Goal: Task Accomplishment & Management: Manage account settings

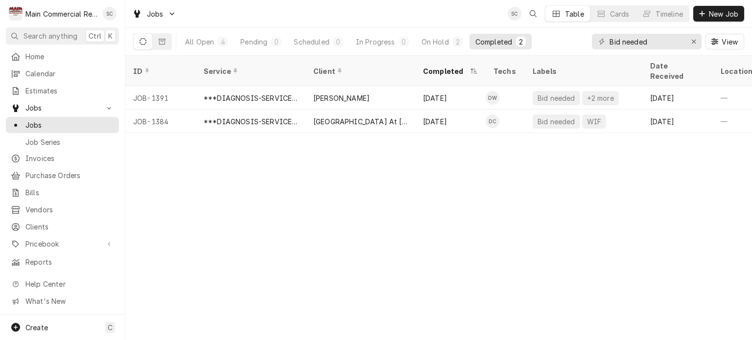
click at [400, 189] on div "ID Service Client Completed Techs Labels Date Received Location Name Location A…" at bounding box center [438, 198] width 627 height 284
click at [478, 43] on div "Completed" at bounding box center [493, 42] width 37 height 10
drag, startPoint x: 513, startPoint y: 41, endPoint x: 521, endPoint y: 57, distance: 18.0
click at [513, 40] on button "Completed 2" at bounding box center [500, 42] width 62 height 16
click at [515, 197] on div "ID Service Client Completed Techs Labels Date Received Location Name Location A…" at bounding box center [438, 198] width 627 height 284
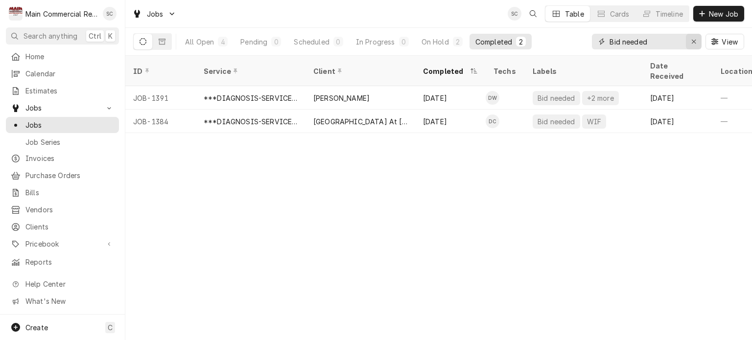
click at [690, 39] on div "Erase input" at bounding box center [694, 42] width 10 height 10
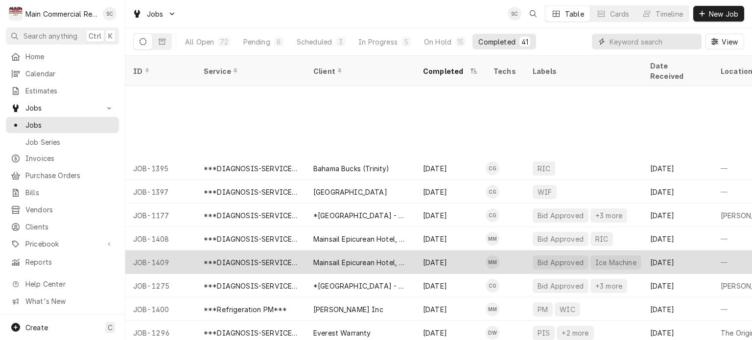
scroll to position [705, 0]
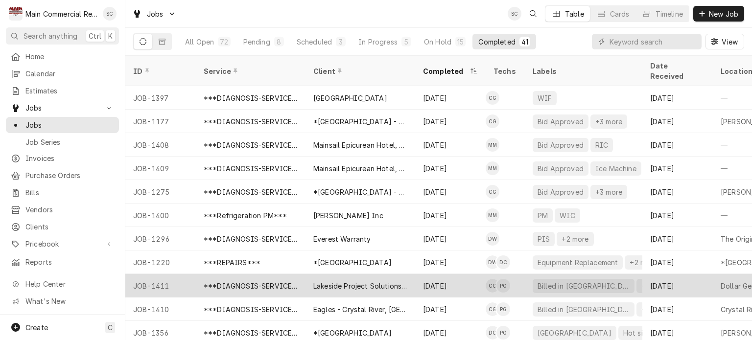
click at [394, 281] on div "Lakeside Project Solutions, LLC" at bounding box center [360, 286] width 94 height 10
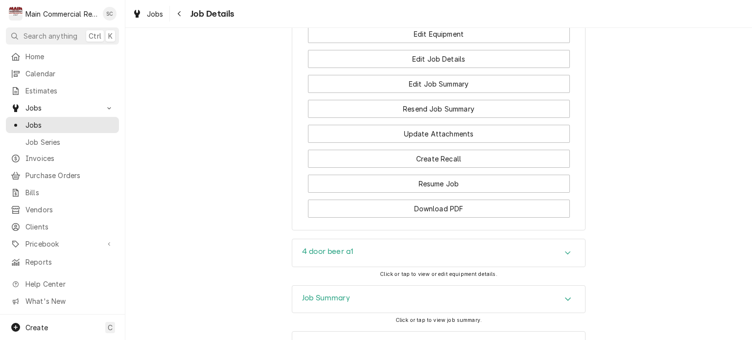
scroll to position [1635, 0]
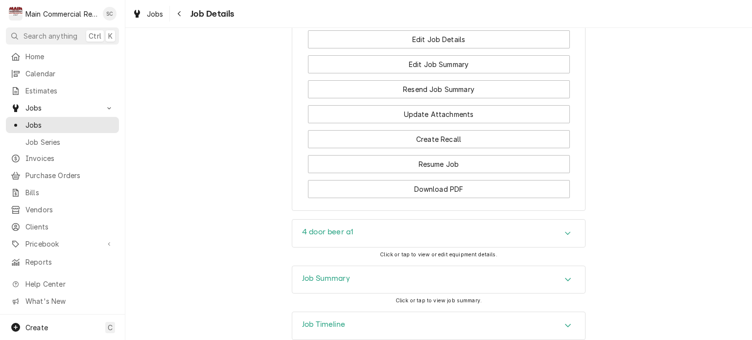
click at [564, 276] on icon "Accordion Header" at bounding box center [567, 280] width 7 height 8
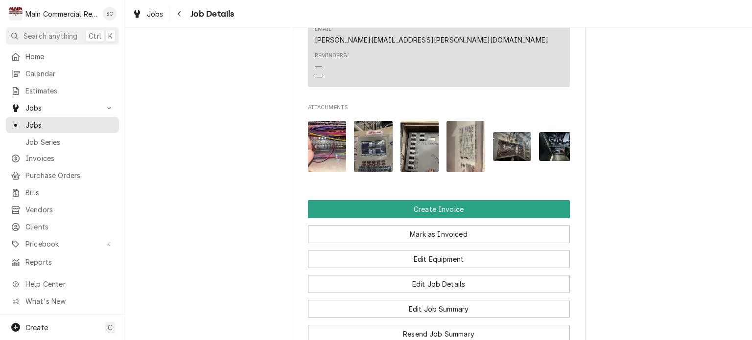
scroll to position [1439, 0]
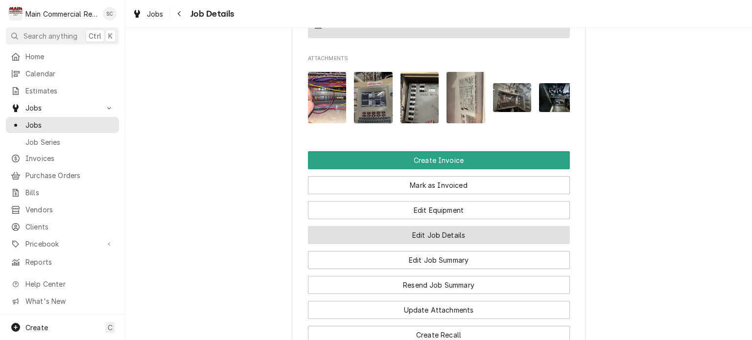
click at [448, 226] on button "Edit Job Details" at bounding box center [439, 235] width 262 height 18
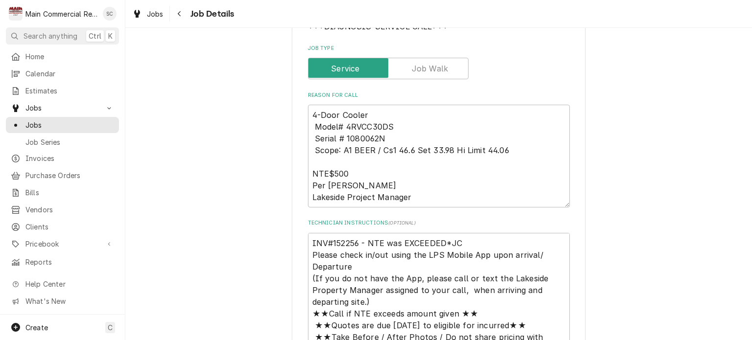
scroll to position [245, 0]
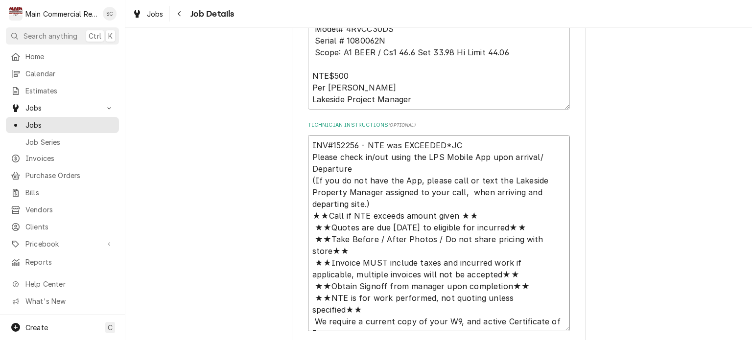
click at [504, 147] on textarea "INV#152256 - NTE was EXCEEDED*JC Please check in/out using the LPS Mobile App u…" at bounding box center [439, 233] width 262 height 197
type textarea "x"
type textarea "INV#152256 - NTE was EXCEEDED*JC Please check in/out using the LPS Mobile App u…"
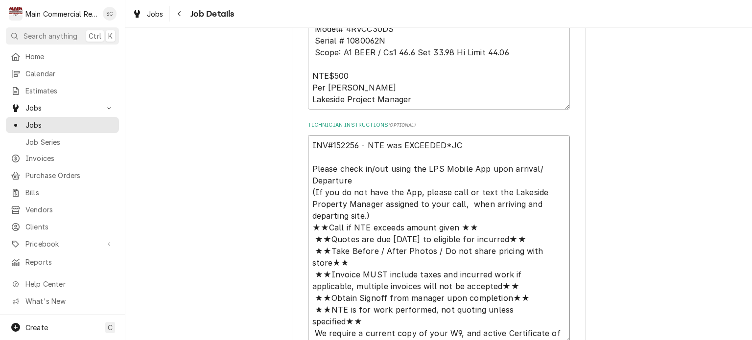
type textarea "x"
type textarea "INV#152256 - NTE was EXCEEDED*JC 9 Please check in/out using the LPS Mobile App…"
type textarea "x"
type textarea "INV#152256 - NTE was EXCEEDED*JC 9/ Please check in/out using the LPS Mobile Ap…"
type textarea "x"
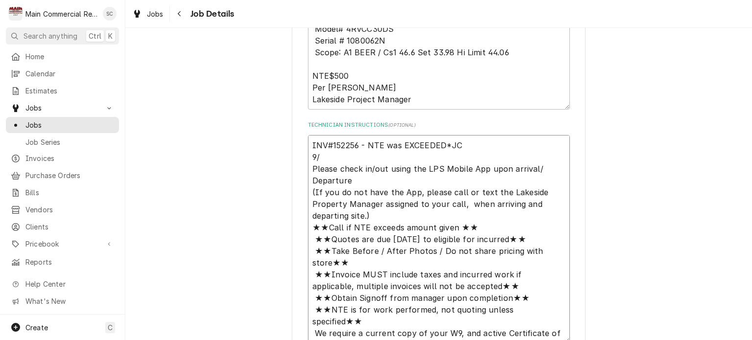
type textarea "INV#152256 - NTE was EXCEEDED*JC 9/1 Please check in/out using the LPS Mobile A…"
type textarea "x"
type textarea "INV#152256 - NTE was EXCEEDED*JC 9/17 Please check in/out using the LPS Mobile …"
type textarea "x"
type textarea "INV#152256 - NTE was EXCEEDED*JC 9/17/ Please check in/out using the LPS Mobile…"
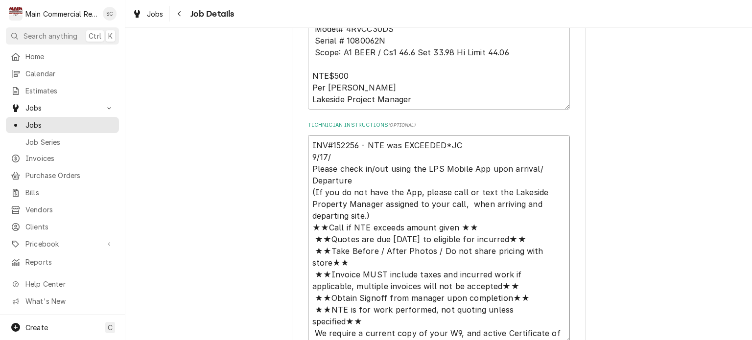
type textarea "x"
type textarea "INV#152256 - NTE was EXCEEDED*JC 9/17/2 Please check in/out using the LPS Mobil…"
type textarea "x"
type textarea "INV#152256 - NTE was EXCEEDED*JC 9/17/25 Please check in/out using the LPS Mobi…"
type textarea "x"
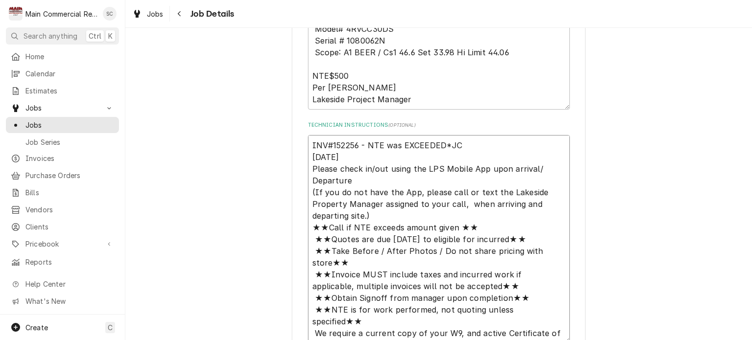
type textarea "INV#152256 - NTE was EXCEEDED*JC 9/17/25: Please check in/out using the LPS Mob…"
type textarea "x"
type textarea "INV#152256 - NTE was EXCEEDED*JC 9/17/25:P Please check in/out using the LPS Mo…"
type textarea "x"
type textarea "INV#152256 - NTE was EXCEEDED*JC 9/17/25:Pe Please check in/out using the LPS M…"
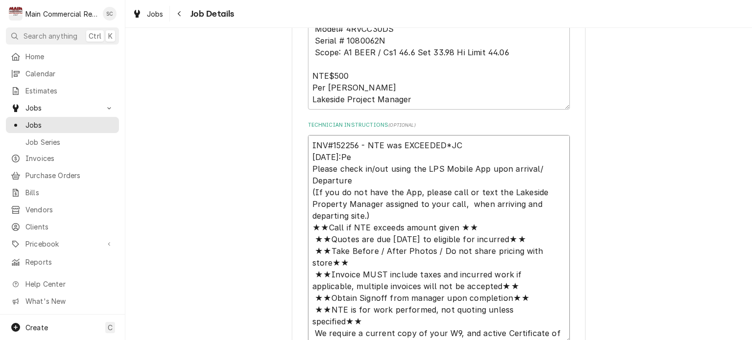
type textarea "x"
type textarea "INV#152256 - NTE was EXCEEDED*JC 9/17/25:Per Please check in/out using the LPS …"
type textarea "x"
type textarea "INV#152256 - NTE was EXCEEDED*JC 9/17/25:Per Please check in/out using the LPS …"
type textarea "x"
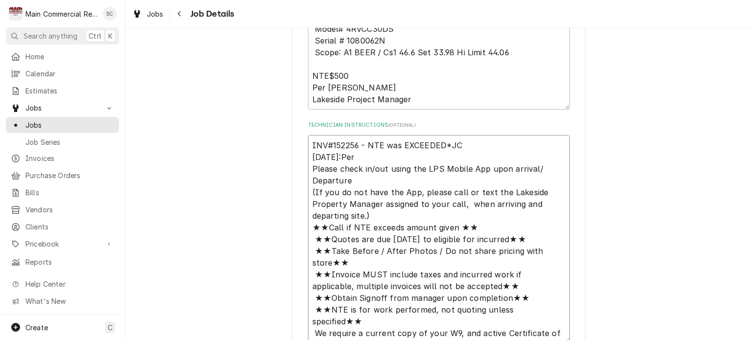
type textarea "INV#152256 - NTE was EXCEEDED*JC 9/17/25:Per C Please check in/out using the LP…"
type textarea "x"
type textarea "INV#152256 - NTE was EXCEEDED*JC 9/17/25:Per Ca Please check in/out using the L…"
type textarea "x"
type textarea "INV#152256 - NTE was EXCEEDED*JC 9/17/25:Per Cal Please check in/out using the …"
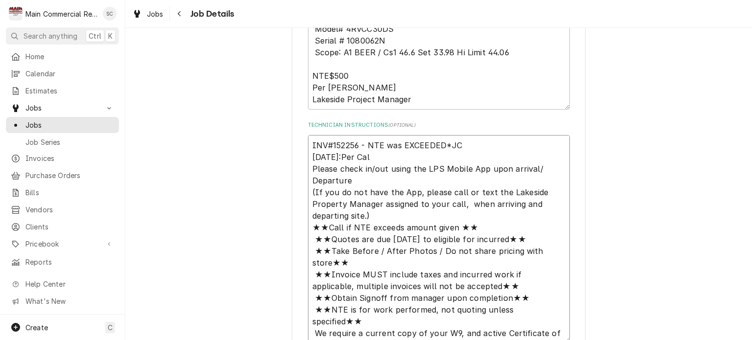
type textarea "x"
type textarea "INV#152256 - NTE was EXCEEDED*JC 9/17/25:Per Cale Please check in/out using the…"
type textarea "x"
type textarea "INV#152256 - NTE was EXCEEDED*JC 9/17/25:Per Caleb Please check in/out using th…"
type textarea "x"
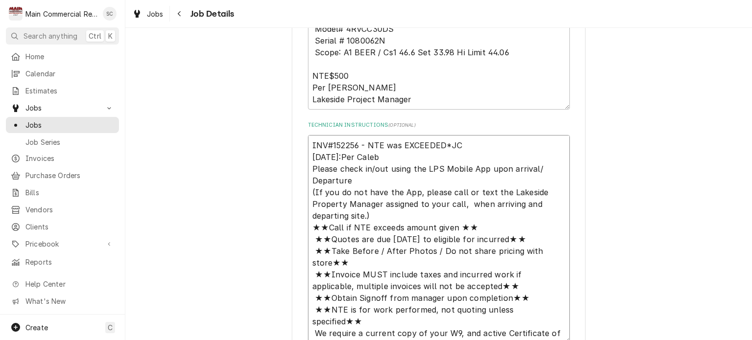
type textarea "INV#152256 - NTE was EXCEEDED*JC 9/17/25:Per Calebs Please check in/out using t…"
type textarea "x"
type textarea "INV#152256 - NTE was EXCEEDED*JC 9/17/25:Per Calebs Please check in/out using t…"
type textarea "x"
type textarea "INV#152256 - NTE was EXCEEDED*JC 9/17/25:Per Calebs n Please check in/out using…"
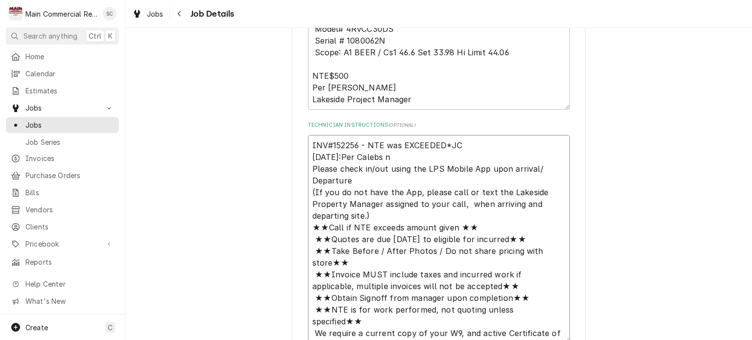
type textarea "x"
type textarea "INV#152256 - NTE was EXCEEDED*JC 9/17/25:Per Calebs no Please check in/out usin…"
type textarea "x"
type textarea "INV#152256 - NTE was EXCEEDED*JC 9/17/25:Per Calebs not Please check in/out usi…"
type textarea "x"
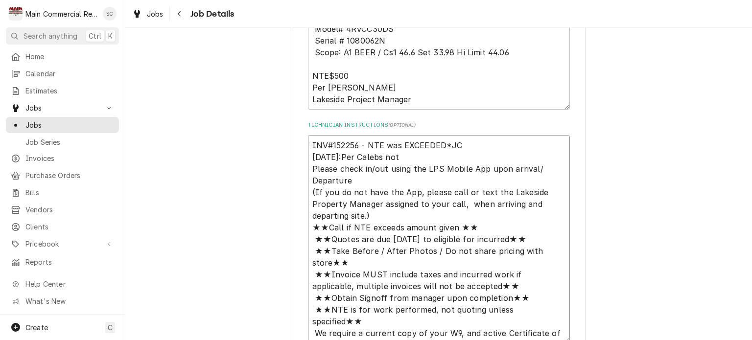
type textarea "INV#152256 - NTE was EXCEEDED*JC 9/17/25:Per Calebs note Please check in/out us…"
type textarea "x"
type textarea "INV#152256 - NTE was EXCEEDED*JC 9/17/25:Per Calebs notes Please check in/out u…"
type textarea "x"
type textarea "INV#152256 - NTE was EXCEEDED*JC 9/17/25:Per Calebs notes Please check in/out u…"
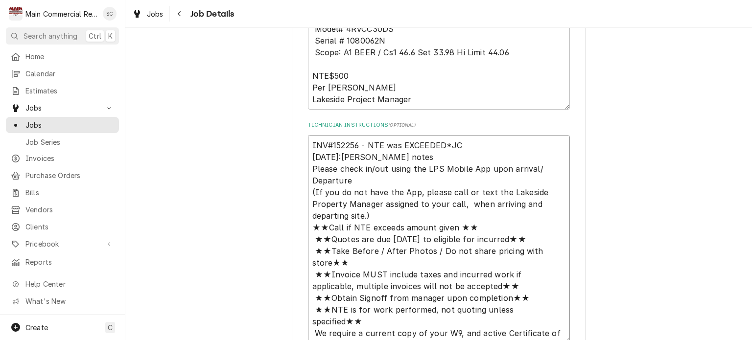
type textarea "x"
type textarea "INV#152256 - NTE was EXCEEDED*JC 9/17/25:Per Calebs notes a Please check in/out…"
type textarea "x"
type textarea "INV#152256 - NTE was EXCEEDED*JC 9/17/25:Per Calebs notes an Please check in/ou…"
type textarea "x"
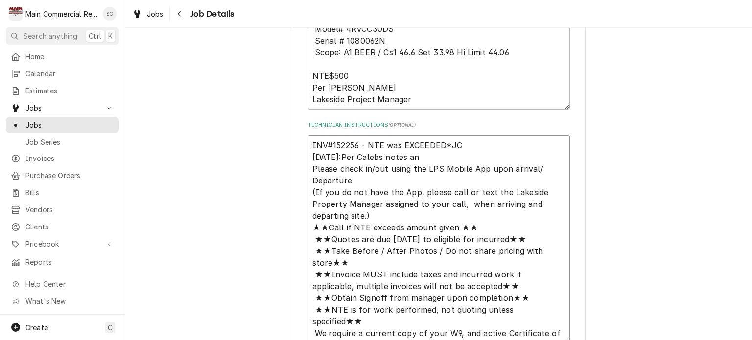
type textarea "INV#152256 - NTE was EXCEEDED*JC 9/17/25:Per Calebs notes and Please check in/o…"
type textarea "x"
type textarea "INV#152256 - NTE was EXCEEDED*JC 9/17/25:Per Calebs notes and Please check in/o…"
type textarea "x"
type textarea "INV#152256 - NTE was EXCEEDED*JC 9/17/25:Per Calebs notes and p Please check in…"
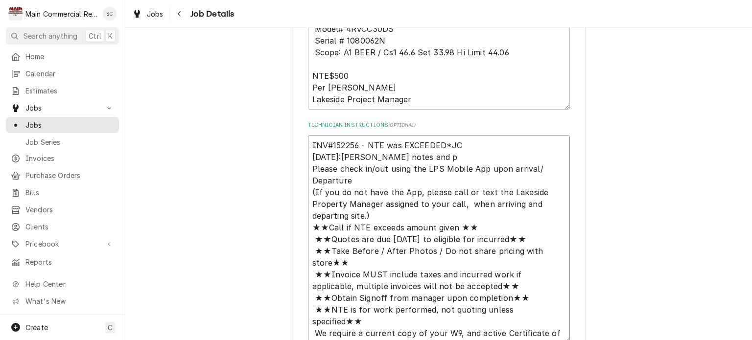
type textarea "x"
type textarea "INV#152256 - NTE was EXCEEDED*JC 9/17/25:Per Calebs notes and ph Please check i…"
type textarea "x"
type textarea "INV#152256 - NTE was EXCEEDED*JC 9/17/25:Per Calebs notes and pho Please check …"
type textarea "x"
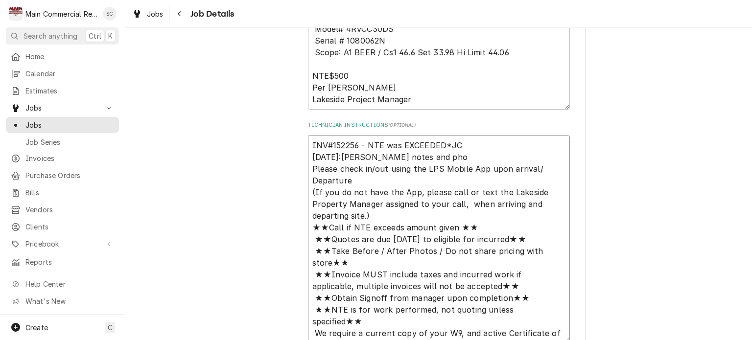
type textarea "INV#152256 - NTE was EXCEEDED*JC 9/17/25:Per Calebs notes and phon Please check…"
type textarea "x"
type textarea "INV#152256 - NTE was EXCEEDED*JC 9/17/25:Per Calebs notes and phone Please chec…"
type textarea "x"
type textarea "INV#152256 - NTE was EXCEEDED*JC 9/17/25:Per Calebs notes and phone Please chec…"
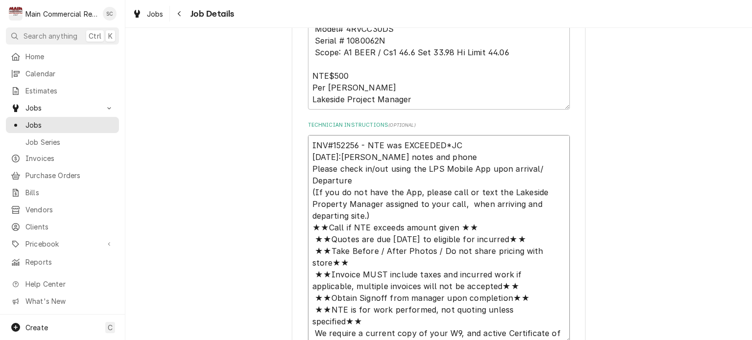
type textarea "x"
type textarea "INV#152256 - NTE was EXCEEDED*JC 9/17/25:Per Calebs notes and phone c Please ch…"
type textarea "x"
type textarea "INV#152256 - NTE was EXCEEDED*JC 9/17/25:Per Calebs notes and phone ca Please c…"
type textarea "x"
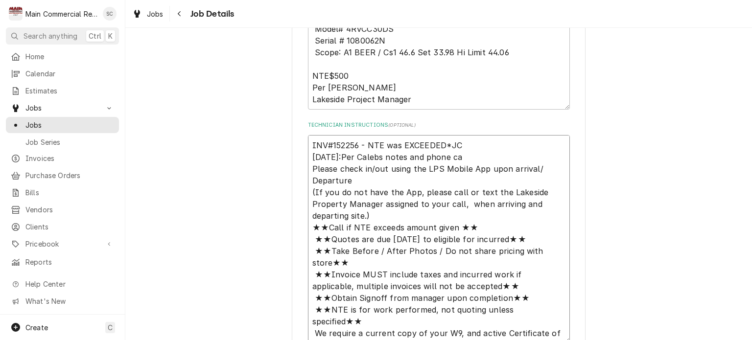
type textarea "INV#152256 - NTE was EXCEEDED*JC 9/17/25:Per Calebs notes and phone cal Please …"
type textarea "x"
type textarea "INV#152256 - NTE was EXCEEDED*JC 9/17/25:Per Calebs notes and phone call Please…"
type textarea "x"
type textarea "INV#152256 - NTE was EXCEEDED*JC 9/17/25:Per Calebs notes and phone call Please…"
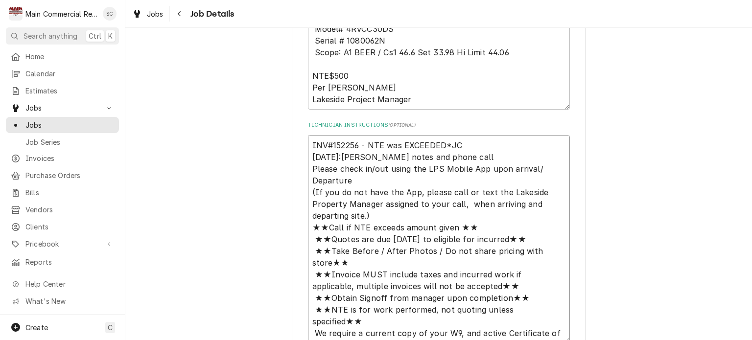
type textarea "x"
type textarea "INV#152256 - NTE was EXCEEDED*JC 9/17/25:Per Calebs notes and phone call t Plea…"
type textarea "x"
type textarea "INV#152256 - NTE was EXCEEDED*JC 9/17/25:Per Calebs notes and phone call to Ple…"
type textarea "x"
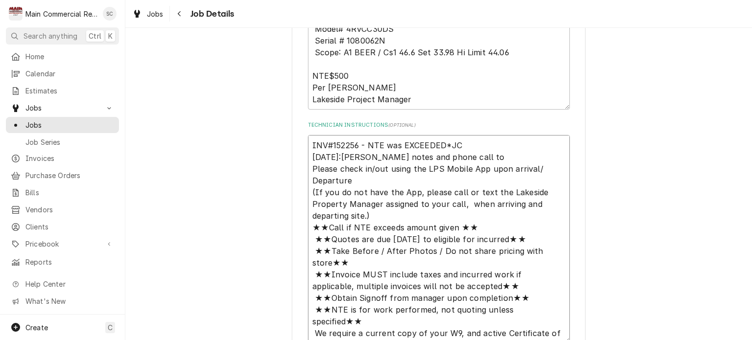
type textarea "INV#152256 - NTE was EXCEEDED*JC 9/17/25:Per Calebs notes and phone call tom Pl…"
type textarea "x"
type textarea "INV#152256 - NTE was EXCEEDED*JC 9/17/25:Per Calebs notes and phone call to Ple…"
type textarea "x"
type textarea "INV#152256 - NTE was EXCEEDED*JC 9/17/25:Per Calebs notes and phone call to Ple…"
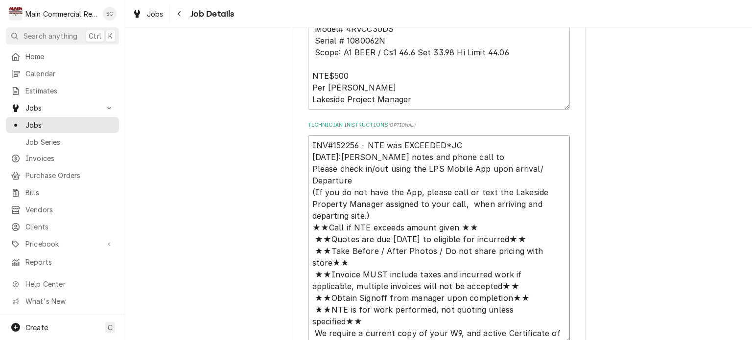
type textarea "x"
type textarea "INV#152256 - NTE was EXCEEDED*JC 9/17/25:Per Calebs notes and phone call to m P…"
type textarea "x"
type textarea "INV#152256 - NTE was EXCEEDED*JC 9/17/25:Per Calebs notes and phone call to me …"
type textarea "x"
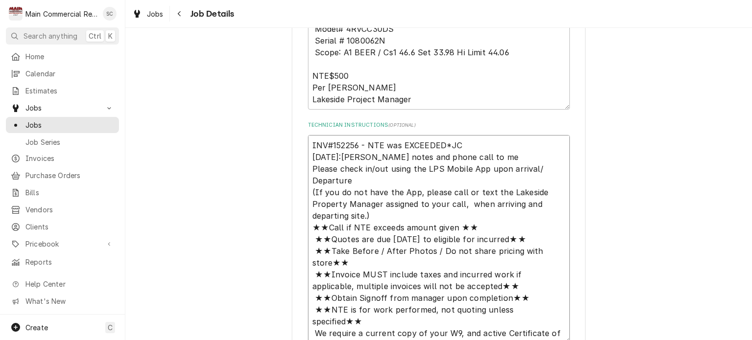
type textarea "INV#152256 - NTE was EXCEEDED*JC 9/17/25:Per Calebs notes and phone call to me …"
type textarea "x"
type textarea "INV#152256 - NTE was EXCEEDED*JC 9/17/25:Per Calebs notes and phone call to me …"
type textarea "x"
type textarea "INV#152256 - NTE was EXCEEDED*JC 9/17/25:Per Calebs notes and phone call to me …"
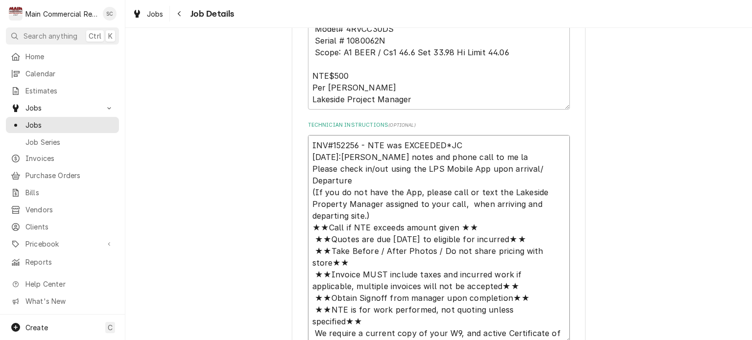
type textarea "x"
type textarea "INV#152256 - NTE was EXCEEDED*JC 9/17/25:Per Calebs notes and phone call to me …"
type textarea "x"
type textarea "INV#152256 - NTE was EXCEEDED*JC 9/17/25:Per Calebs notes and phone call to me …"
type textarea "x"
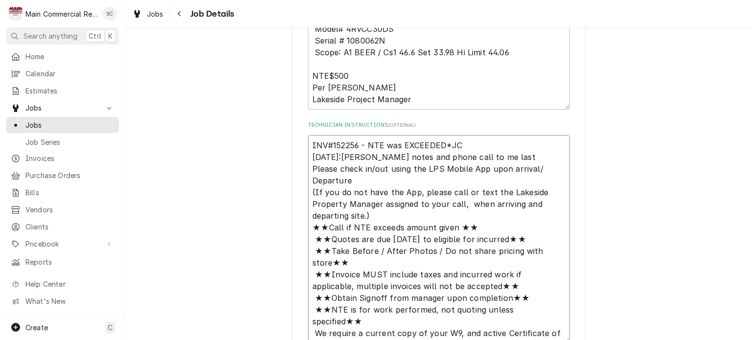
type textarea "INV#152256 - NTE was EXCEEDED*JC 9/17/25:Per Calebs notes and phone call to me …"
type textarea "x"
type textarea "INV#152256 - NTE was EXCEEDED*JC 9/17/25:Per Calebs notes and phone call to me …"
type textarea "x"
type textarea "INV#152256 - NTE was EXCEEDED*JC 9/17/25:Per Calebs notes and phone call to me …"
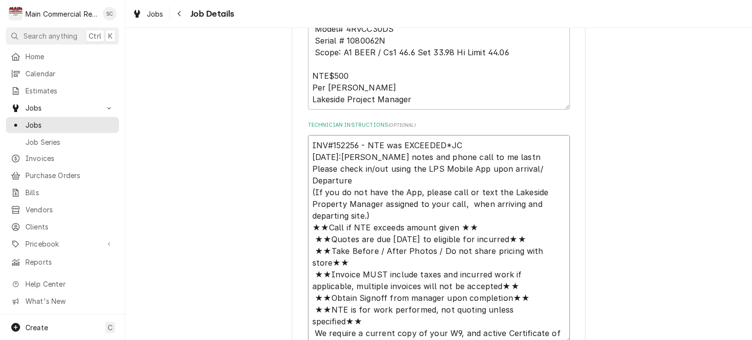
type textarea "x"
type textarea "INV#152256 - NTE was EXCEEDED*JC 9/17/25:Per Calebs notes and phone call to me …"
type textarea "x"
type textarea "INV#152256 - NTE was EXCEEDED*JC 9/17/25:Per Calebs notes and phone call to me …"
type textarea "x"
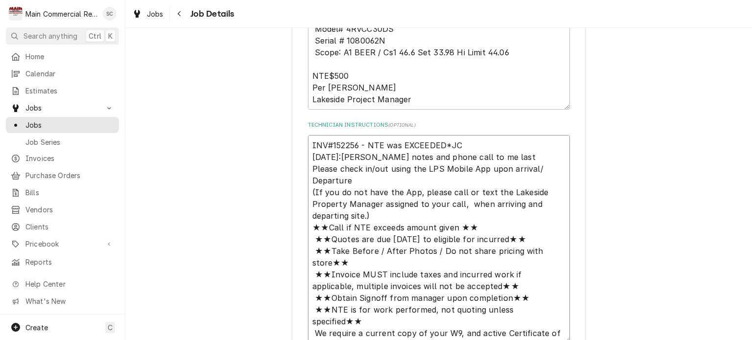
type textarea "INV#152256 - NTE was EXCEEDED*JC 9/17/25:Per Calebs notes and phone call to me …"
type textarea "x"
type textarea "INV#152256 - NTE was EXCEEDED*JC 9/17/25:Per Calebs notes and phone call to me …"
type textarea "x"
type textarea "INV#152256 - NTE was EXCEEDED*JC 9/17/25:Per Calebs notes and phone call to me …"
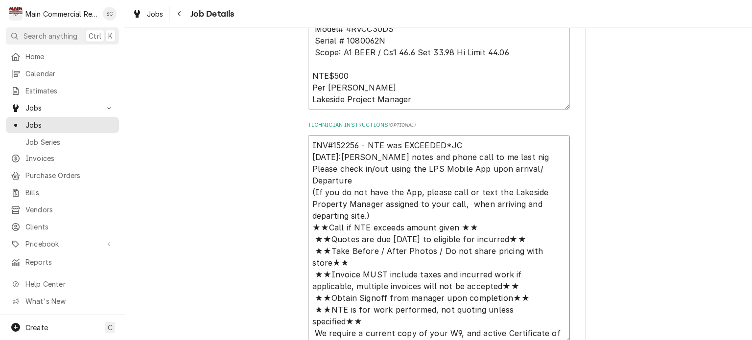
type textarea "x"
type textarea "INV#152256 - NTE was EXCEEDED*JC 9/17/25:Per Calebs notes and phone call to me …"
type textarea "x"
type textarea "INV#152256 - NTE was EXCEEDED*JC 9/17/25:Per Calebs notes and phone call to me …"
type textarea "x"
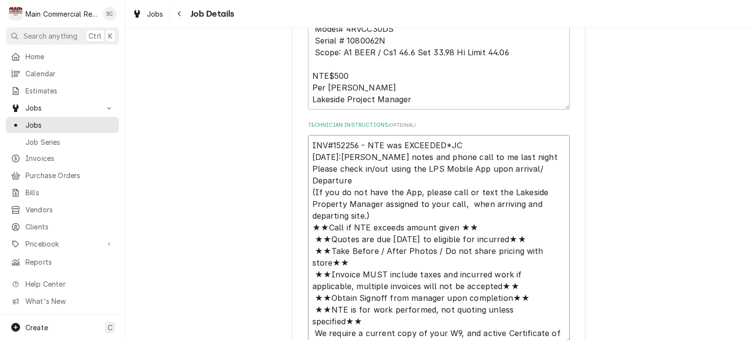
type textarea "INV#152256 - NTE was EXCEEDED*JC 9/17/25:Per Calebs notes and phone call to me …"
type textarea "x"
type textarea "INV#152256 - NTE was EXCEEDED*JC 9/17/25:Per Calebs notes and phone call to me …"
type textarea "x"
type textarea "INV#152256 - NTE was EXCEEDED*JC 9/17/25:Per Calebs notes and phone call to me …"
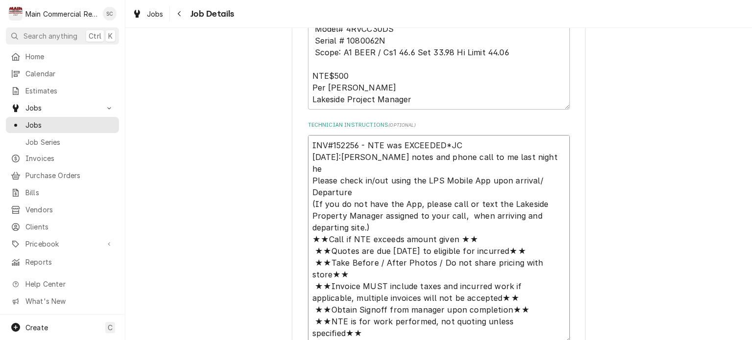
type textarea "x"
type textarea "INV#152256 - NTE was EXCEEDED*JC 9/17/25:Per Calebs notes and phone call to me …"
type textarea "x"
type textarea "INV#152256 - NTE was EXCEEDED*JC 9/17/25:Per Calebs notes and phone call to me …"
type textarea "x"
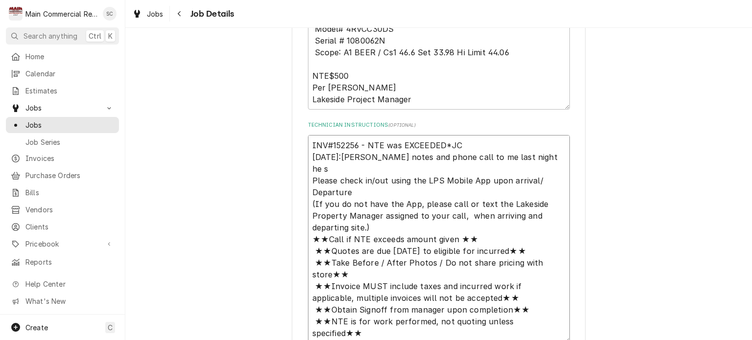
type textarea "INV#152256 - NTE was EXCEEDED*JC 9/17/25:Per Calebs notes and phone call to me …"
type textarea "x"
type textarea "INV#152256 - NTE was EXCEEDED*JC 9/17/25:Per Calebs notes and phone call to me …"
type textarea "x"
type textarea "INV#152256 - NTE was EXCEEDED*JC 9/17/25:Per Calebs notes and phone call to me …"
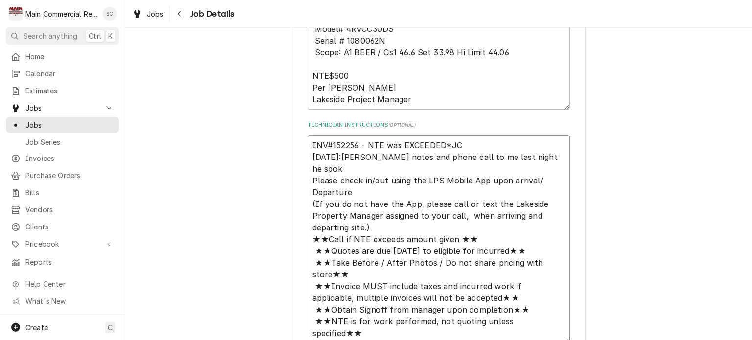
type textarea "x"
type textarea "INV#152256 - NTE was EXCEEDED*JC 9/17/25:Per Calebs notes and phone call to me …"
type textarea "x"
type textarea "INV#152256 - NTE was EXCEEDED*JC 9/17/25:Per Calebs notes and phone call to me …"
type textarea "x"
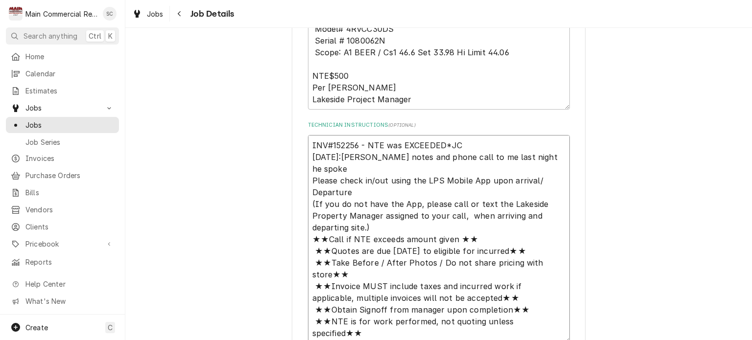
type textarea "INV#152256 - NTE was EXCEEDED*JC 9/17/25:Per Calebs notes and phone call to me …"
type textarea "x"
type textarea "INV#152256 - NTE was EXCEEDED*JC 9/17/25:Per Calebs notes and phone call to me …"
type textarea "x"
type textarea "INV#152256 - NTE was EXCEEDED*JC 9/17/25:Per Calebs notes and phone call to me …"
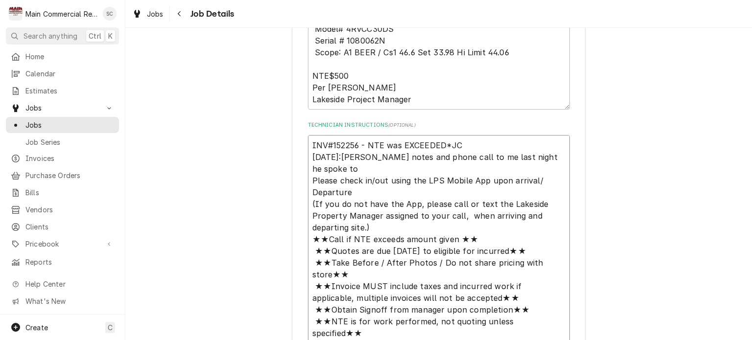
type textarea "x"
type textarea "INV#152256 - NTE was EXCEEDED*JC 9/17/25:Per Calebs notes and phone call to me …"
type textarea "x"
type textarea "INV#152256 - NTE was EXCEEDED*JC 9/17/25:Per Calebs notes and phone call to me …"
type textarea "x"
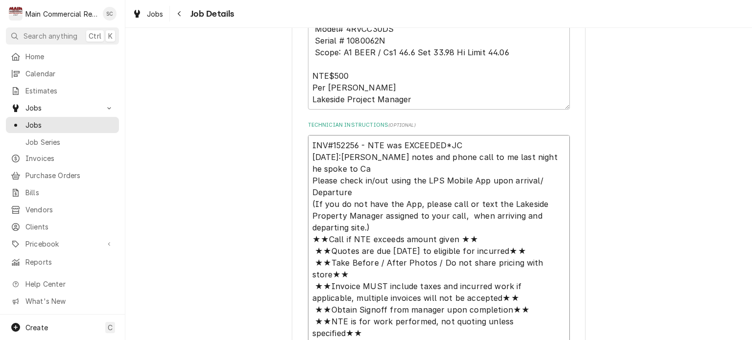
type textarea "INV#152256 - NTE was EXCEEDED*JC 9/17/25:Per Calebs notes and phone call to me …"
type textarea "x"
type textarea "INV#152256 - NTE was EXCEEDED*JC 9/17/25:Per Calebs notes and phone call to me …"
type textarea "x"
type textarea "INV#152256 - NTE was EXCEEDED*JC 9/17/25:Per Calebs notes and phone call to me …"
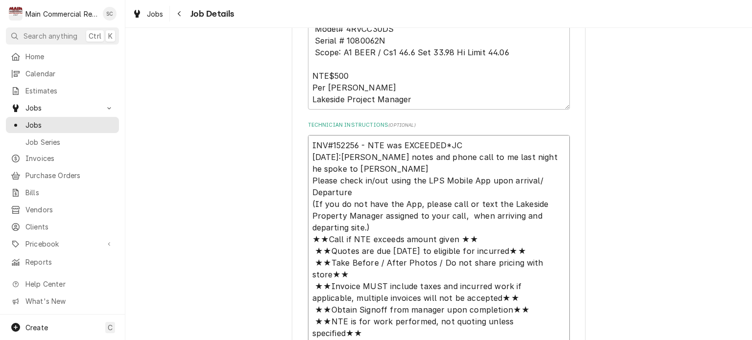
type textarea "x"
type textarea "INV#152256 - NTE was EXCEEDED*JC 9/17/25:Per Calebs notes and phone call to me …"
type textarea "x"
type textarea "INV#152256 - NTE was EXCEEDED*JC 9/17/25:Per Calebs notes and phone call to me …"
type textarea "x"
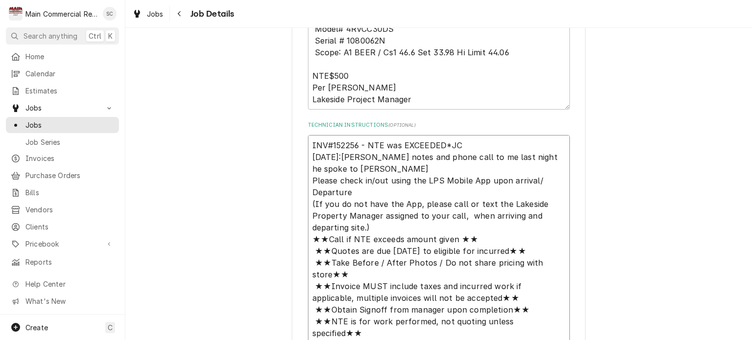
type textarea "INV#152256 - NTE was EXCEEDED*JC 9/17/25:Per Calebs notes and phone call to me …"
type textarea "x"
type textarea "INV#152256 - NTE was EXCEEDED*JC 9/17/25:Per Calebs notes and phone call to me …"
type textarea "x"
type textarea "INV#152256 - NTE was EXCEEDED*JC 9/17/25:Per Calebs notes and phone call to me …"
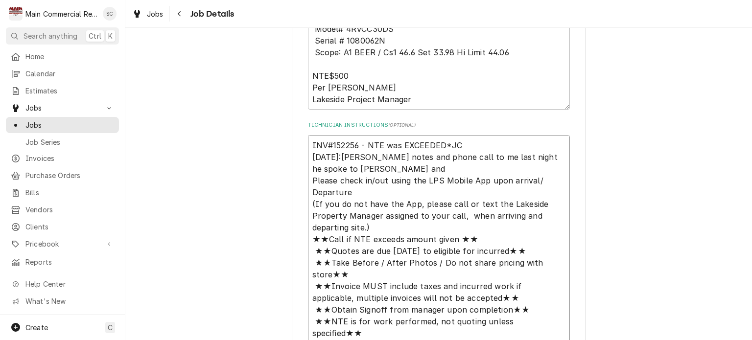
type textarea "x"
type textarea "INV#152256 - NTE was EXCEEDED*JC 9/17/25:Per Calebs notes and phone call to me …"
type textarea "x"
type textarea "INV#152256 - NTE was EXCEEDED*JC 9/17/25:Per Calebs notes and phone call to me …"
type textarea "x"
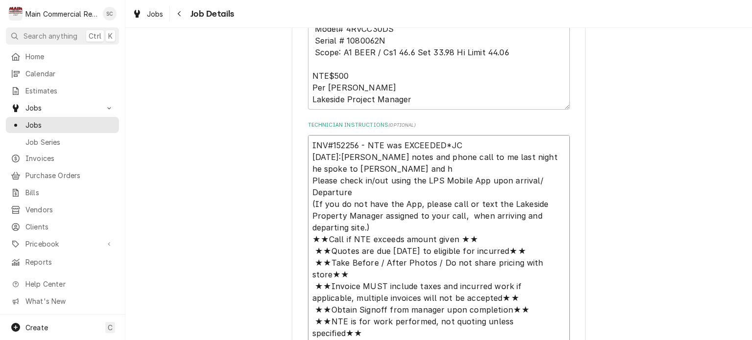
type textarea "INV#152256 - NTE was EXCEEDED*JC 9/17/25:Per Calebs notes and phone call to me …"
type textarea "x"
type textarea "INV#152256 - NTE was EXCEEDED*JC 9/17/25:Per Calebs notes and phone call to me …"
type textarea "x"
type textarea "INV#152256 - NTE was EXCEEDED*JC 9/17/25:Per Calebs notes and phone call to me …"
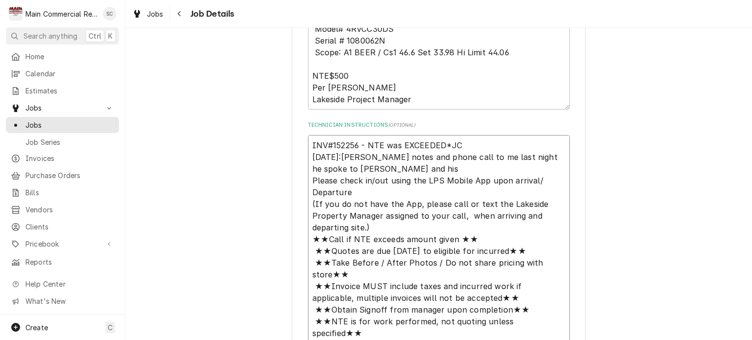
type textarea "x"
type textarea "INV#152256 - NTE was EXCEEDED*JC 9/17/25:Per Calebs notes and phone call to me …"
type textarea "x"
type textarea "INV#152256 - NTE was EXCEEDED*JC 9/17/25:Per Calebs notes and phone call to me …"
type textarea "x"
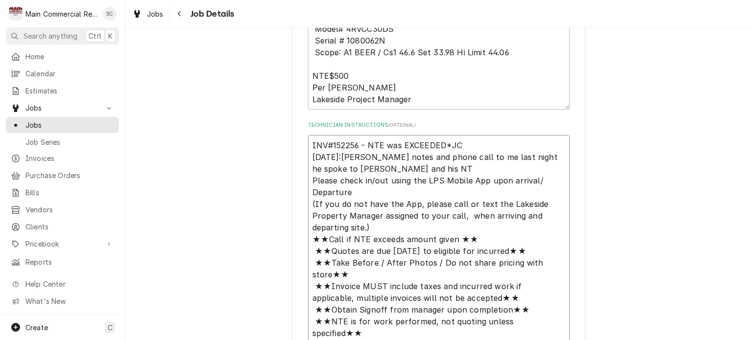
type textarea "INV#152256 - NTE was EXCEEDED*JC 9/17/25:Per Calebs notes and phone call to me …"
type textarea "x"
type textarea "INV#152256 - NTE was EXCEEDED*JC 9/17/25:Per Calebs notes and phone call to me …"
type textarea "x"
type textarea "INV#152256 - NTE was EXCEEDED*JC 9/17/25:Per Calebs notes and phone call to me …"
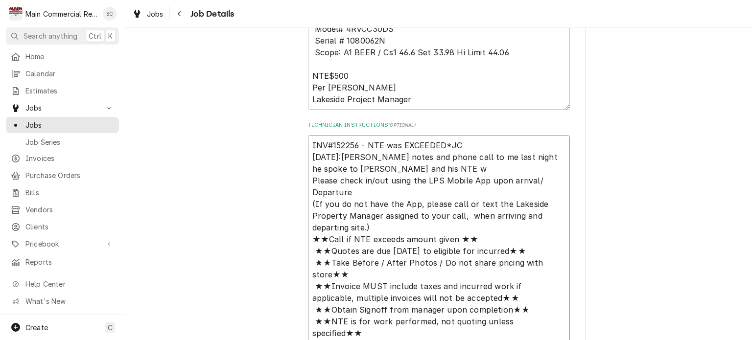
type textarea "x"
type textarea "INV#152256 - NTE was EXCEEDED*JC 9/17/25:Per Calebs notes and phone call to me …"
type textarea "x"
type textarea "INV#152256 - NTE was EXCEEDED*JC 9/17/25:Per Calebs notes and phone call to me …"
type textarea "x"
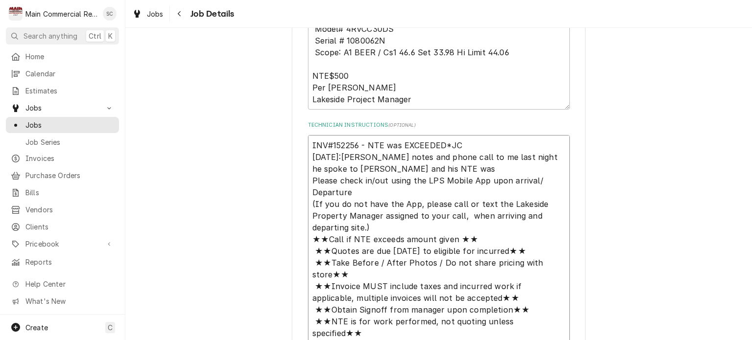
type textarea "INV#152256 - NTE was EXCEEDED*JC 9/17/25:Per Calebs notes and phone call to me …"
type textarea "x"
type textarea "INV#152256 - NTE was EXCEEDED*JC 9/17/25:Per Calebs notes and phone call to me …"
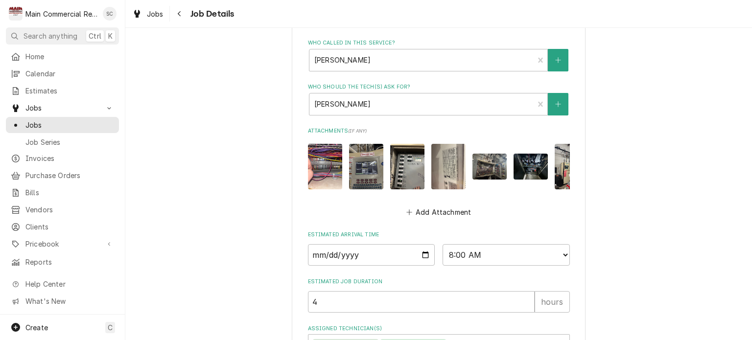
scroll to position [864, 0]
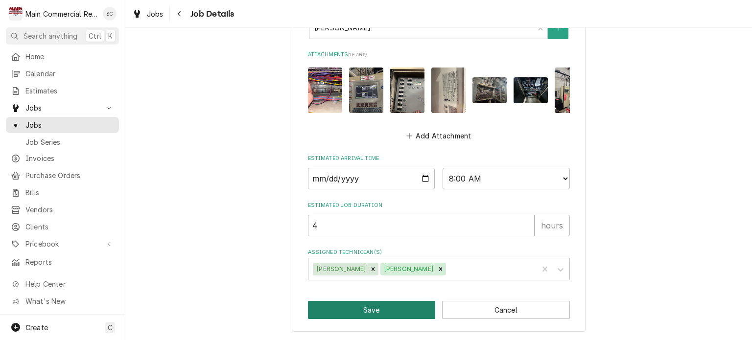
click at [413, 313] on button "Save" at bounding box center [372, 310] width 128 height 18
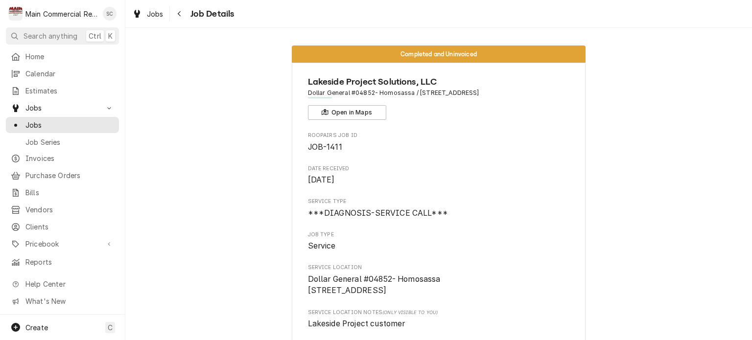
click at [182, 12] on div "Navigate back" at bounding box center [180, 14] width 10 height 10
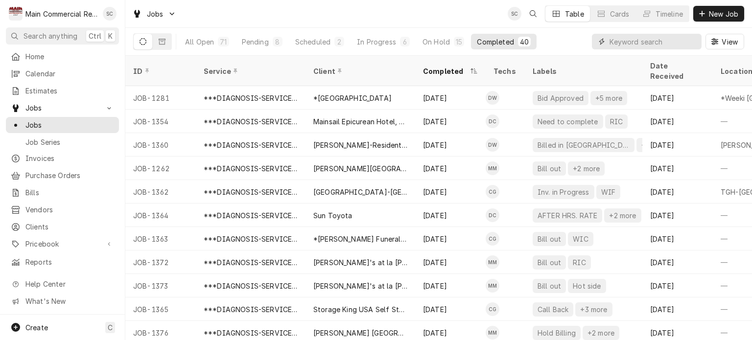
click at [625, 44] on input "Dynamic Content Wrapper" at bounding box center [652, 42] width 87 height 16
type input "Bid"
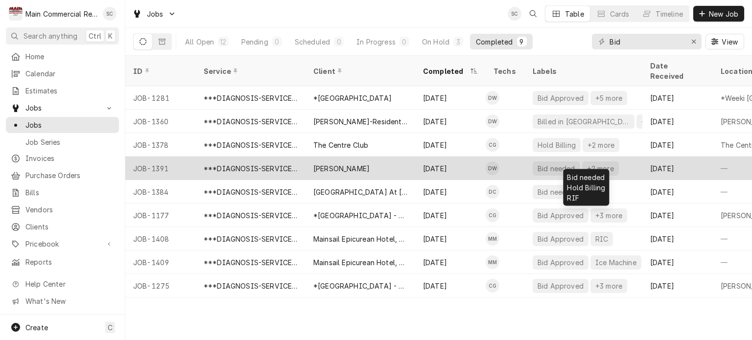
click at [541, 163] on div "Bid needed" at bounding box center [557, 168] width 40 height 10
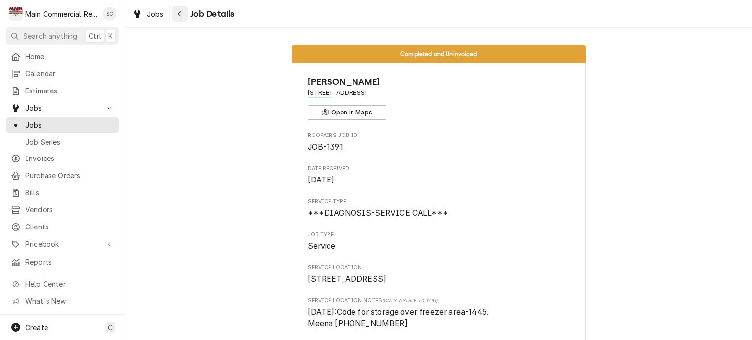
click at [179, 18] on div "Navigate back" at bounding box center [180, 14] width 10 height 10
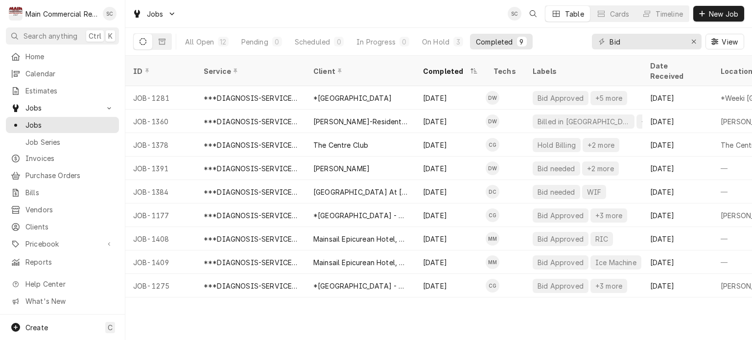
click at [416, 315] on div "ID Service Client Completed Techs Labels Date Received Location Name Location A…" at bounding box center [438, 198] width 627 height 284
click at [417, 311] on div "ID Service Client Completed Techs Labels Date Received Location Name Location A…" at bounding box center [438, 198] width 627 height 284
click at [416, 308] on div "ID Service Client Completed Techs Labels Date Received Location Name Location A…" at bounding box center [438, 198] width 627 height 284
click at [645, 310] on div "ID Service Client Completed Techs Labels Date Received Location Name Location A…" at bounding box center [438, 198] width 627 height 284
drag, startPoint x: 623, startPoint y: 43, endPoint x: 604, endPoint y: 43, distance: 19.1
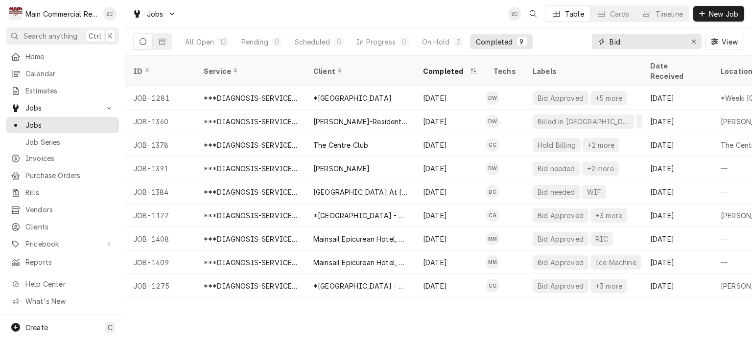
click at [604, 43] on div "Bid" at bounding box center [647, 42] width 110 height 16
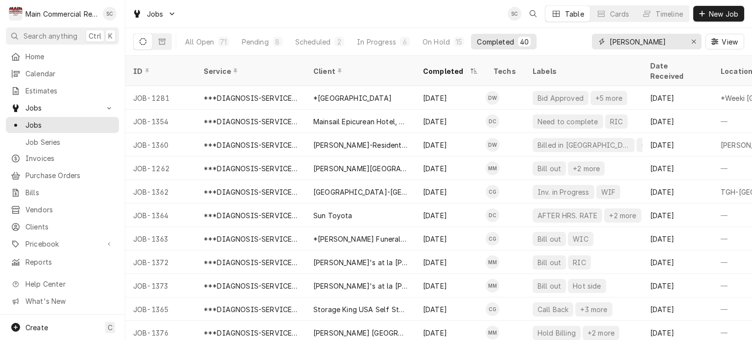
type input "Durant"
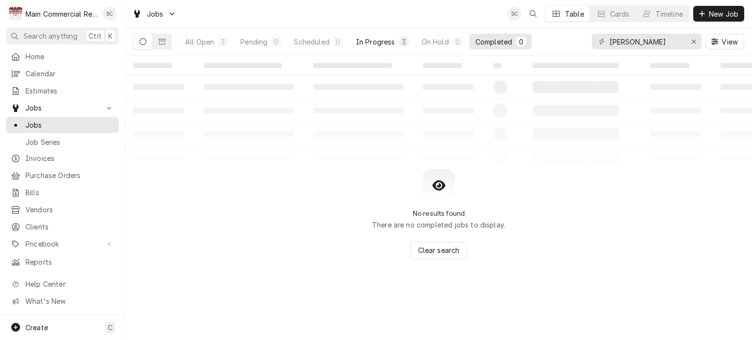
click at [367, 40] on div "In Progress" at bounding box center [375, 42] width 39 height 10
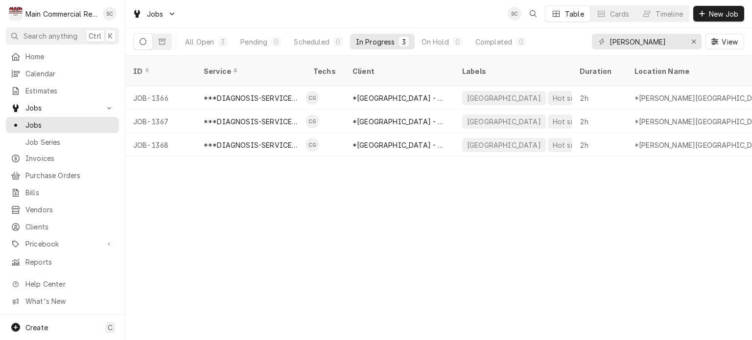
click at [413, 188] on div "ID Service Techs Client Labels Duration Location Name Date Received Status Prio…" at bounding box center [438, 198] width 627 height 284
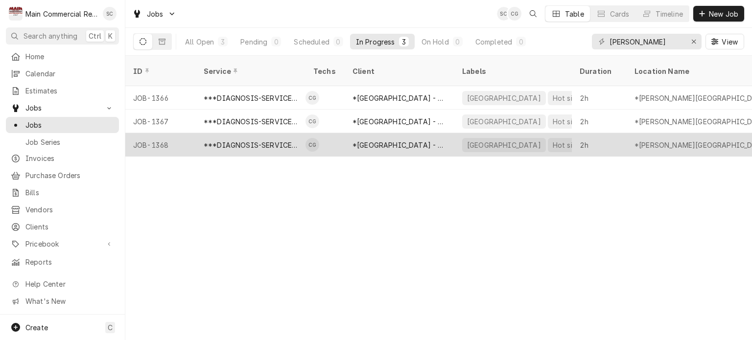
click at [230, 140] on div "***DIAGNOSIS-SERVICE CALL***" at bounding box center [251, 145] width 94 height 10
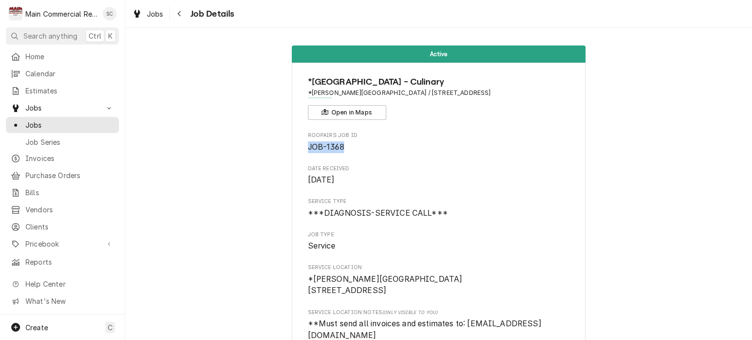
drag, startPoint x: 348, startPoint y: 146, endPoint x: 290, endPoint y: 146, distance: 57.8
copy span "JOB-1368"
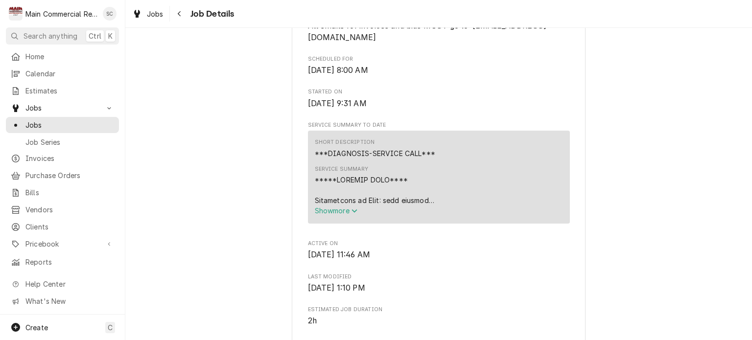
scroll to position [538, 0]
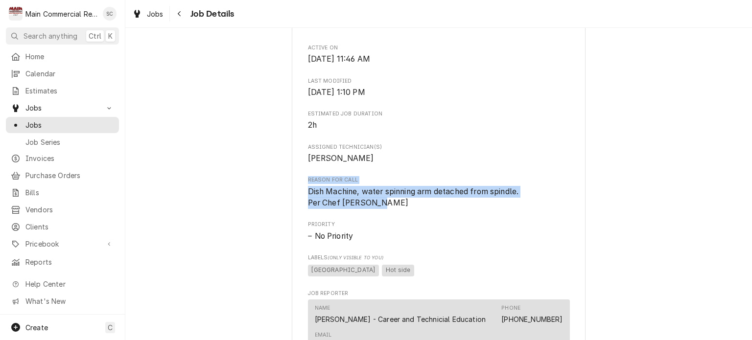
drag, startPoint x: 367, startPoint y: 208, endPoint x: 299, endPoint y: 187, distance: 70.5
click at [299, 187] on div "*[GEOGRAPHIC_DATA] - Culinary *[PERSON_NAME][GEOGRAPHIC_DATA] / [STREET_ADDRESS…" at bounding box center [439, 190] width 294 height 1332
copy div "Reason For Call Dish Machine, water spinning arm detached from spindle. Per Che…"
click at [579, 188] on div "*[GEOGRAPHIC_DATA] - Culinary *[PERSON_NAME][GEOGRAPHIC_DATA] / [STREET_ADDRESS…" at bounding box center [439, 190] width 294 height 1332
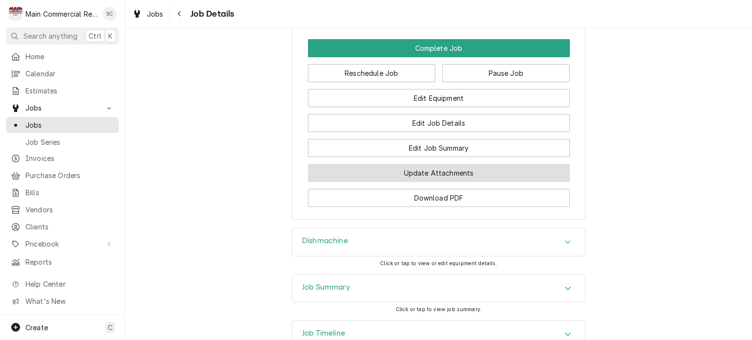
scroll to position [1257, 0]
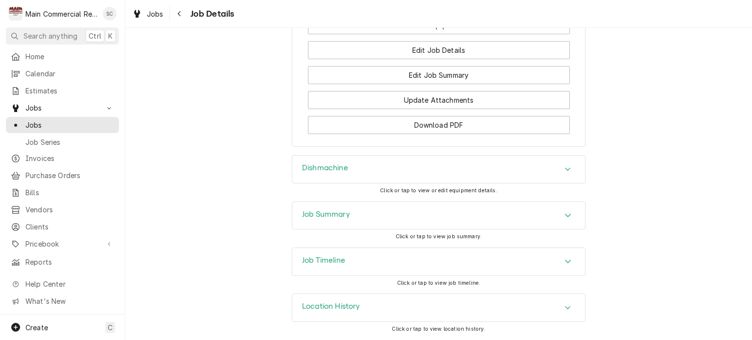
click at [448, 171] on div "Dishmachine" at bounding box center [438, 169] width 293 height 27
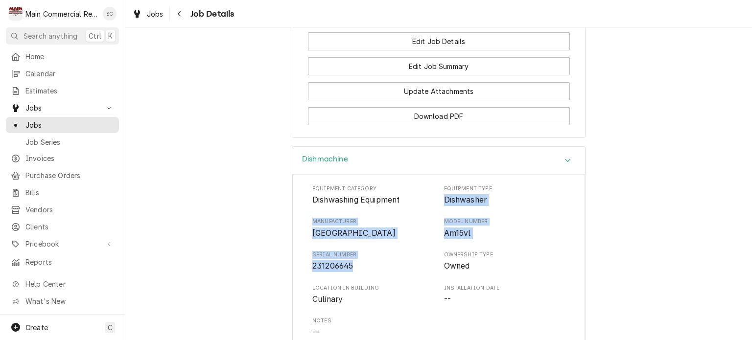
drag, startPoint x: 324, startPoint y: 259, endPoint x: 440, endPoint y: 212, distance: 124.7
click at [440, 212] on div "Equipment Category Dishwashing Equipment Equipment Type Dishwasher Manufacturer…" at bounding box center [438, 278] width 253 height 187
copy div "Dishwasher Manufacturer Hobart Model Number Am15vl Serial Number 231206645"
drag, startPoint x: 559, startPoint y: 236, endPoint x: 547, endPoint y: 227, distance: 14.6
click at [559, 236] on div "Model Number Am15vl" at bounding box center [504, 228] width 121 height 21
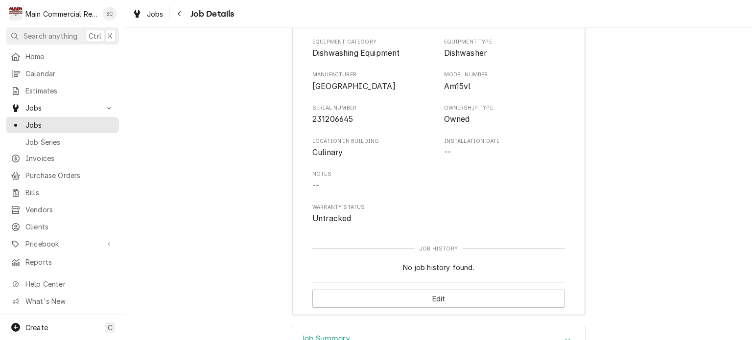
scroll to position [1536, 0]
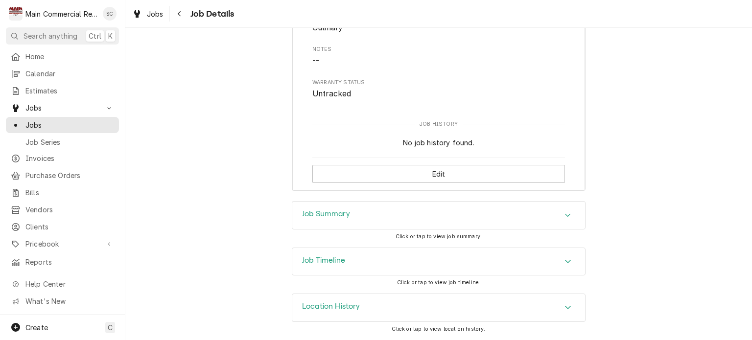
click at [560, 216] on div "Accordion Header" at bounding box center [567, 216] width 15 height 12
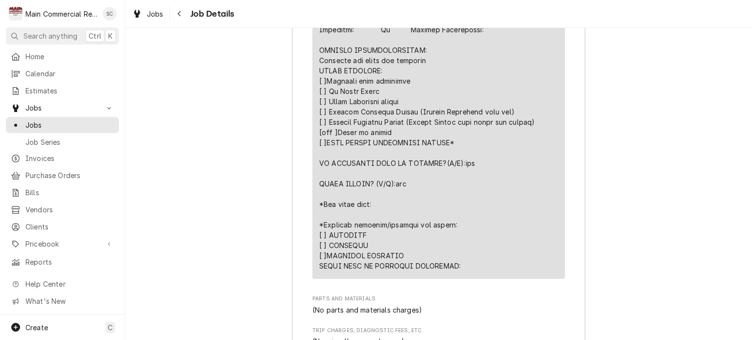
scroll to position [2172, 0]
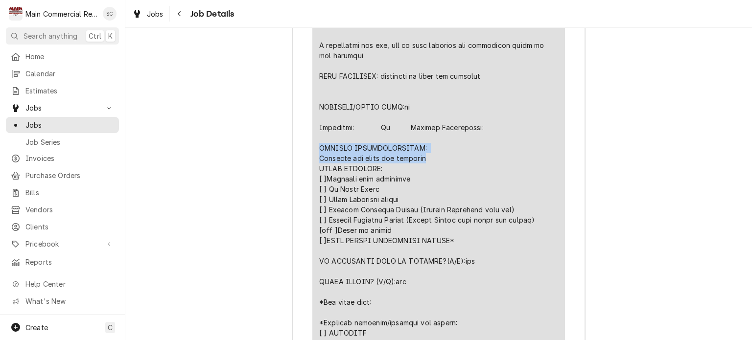
drag, startPoint x: 427, startPoint y: 177, endPoint x: 311, endPoint y: 166, distance: 116.1
click at [312, 166] on div "Short Description ***DIAGNOSIS-SERVICE CALL*** Service Date [DATE] Hourly Cost …" at bounding box center [438, 57] width 253 height 639
copy div "FURTHER RECOMMENDATIONS: Replaced top rinse arm assembly"
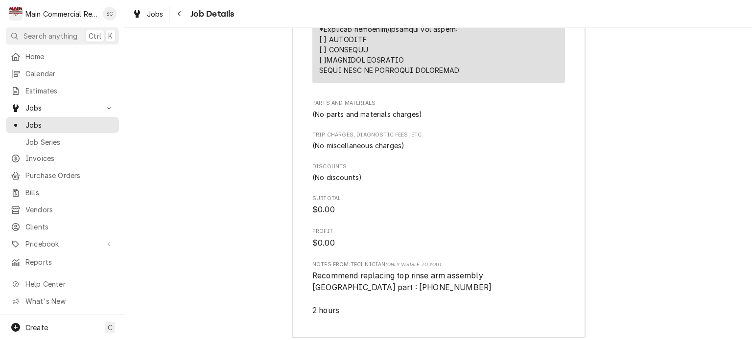
scroll to position [2585, 0]
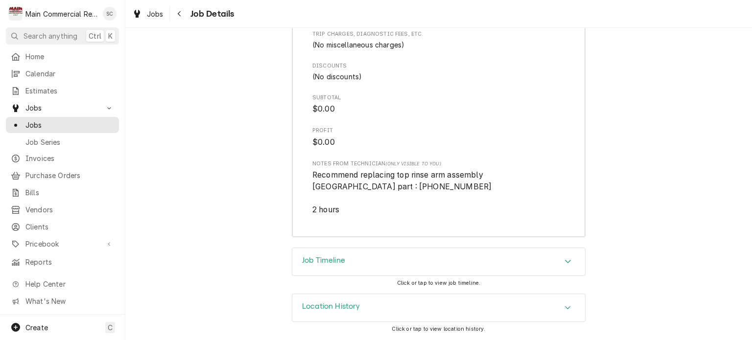
click at [560, 260] on div "Accordion Header" at bounding box center [567, 262] width 15 height 12
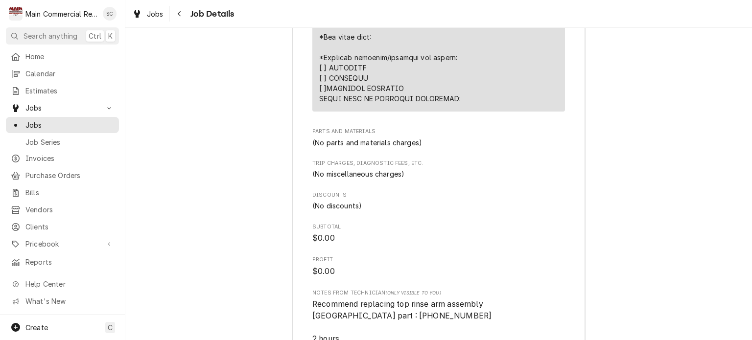
scroll to position [2487, 0]
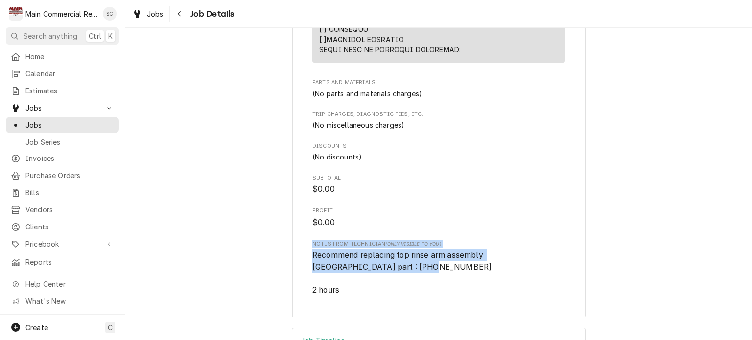
drag, startPoint x: 437, startPoint y: 285, endPoint x: 305, endPoint y: 261, distance: 134.2
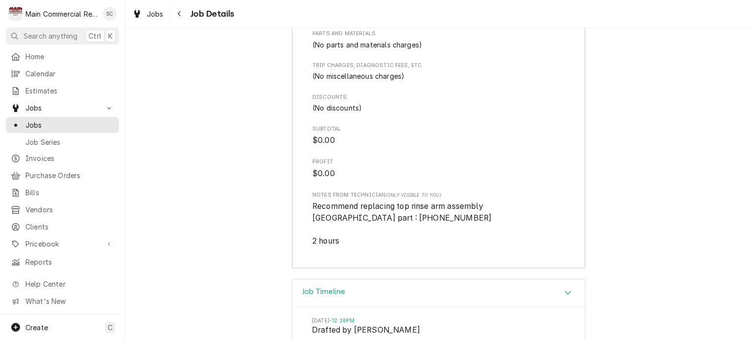
drag, startPoint x: 430, startPoint y: 239, endPoint x: 366, endPoint y: 233, distance: 64.4
click at [360, 236] on span "Recommend replacing top rinse arm assembly Hobart part : 00-893093-00001 2 hours" at bounding box center [438, 224] width 253 height 47
drag, startPoint x: 366, startPoint y: 233, endPoint x: 439, endPoint y: 262, distance: 77.8
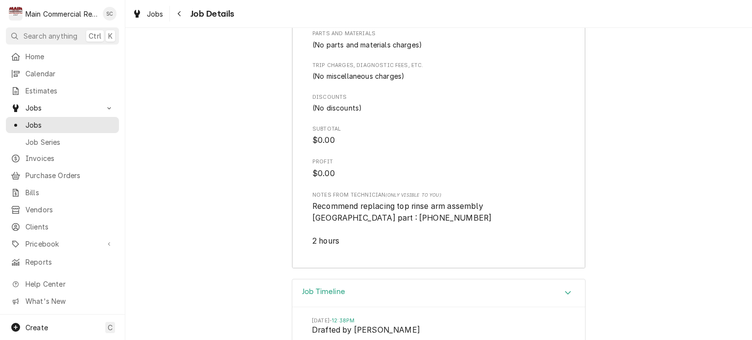
click at [442, 247] on span "Recommend replacing top rinse arm assembly Hobart part : 00-893093-00001 2 hours" at bounding box center [438, 224] width 253 height 47
drag, startPoint x: 429, startPoint y: 236, endPoint x: 358, endPoint y: 236, distance: 71.5
click at [358, 236] on span "Recommend replacing top rinse arm assembly Hobart part : 00-893093-00001 2 hours" at bounding box center [438, 224] width 253 height 47
copy span "00-893093-00001"
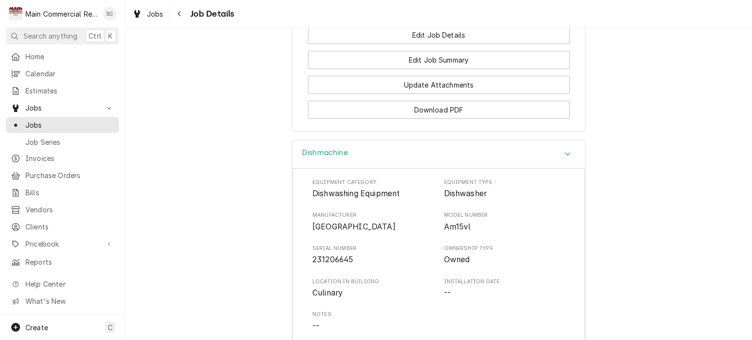
scroll to position [1067, 0]
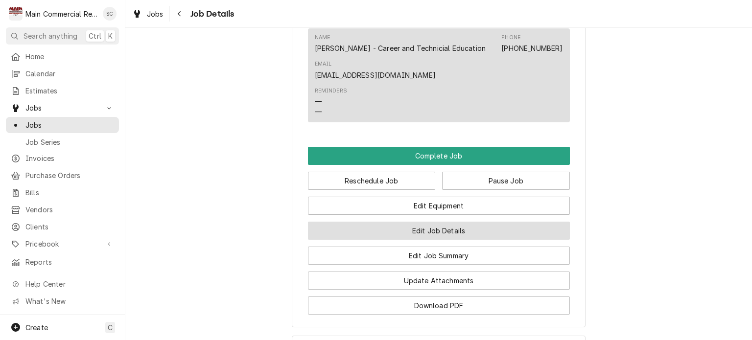
click at [455, 240] on button "Edit Job Details" at bounding box center [439, 231] width 262 height 18
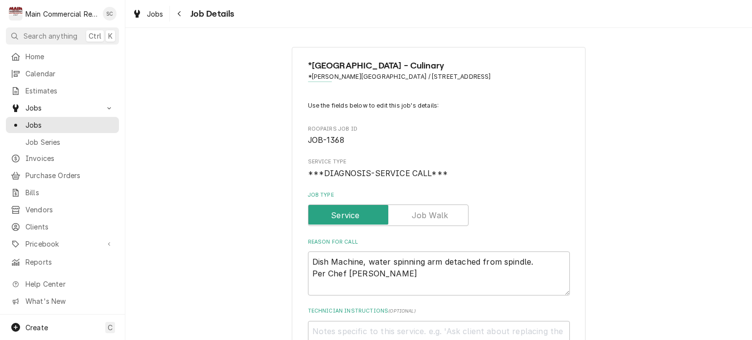
scroll to position [147, 0]
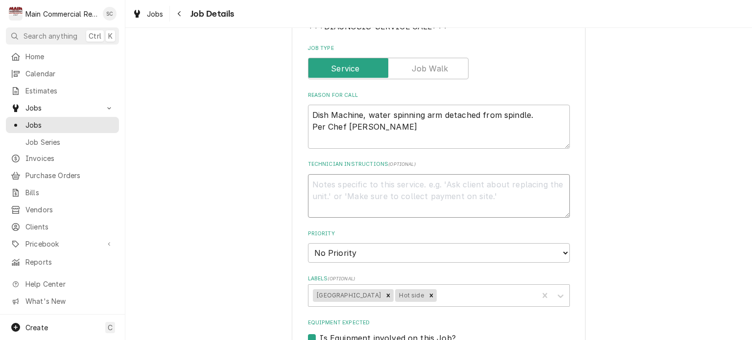
click at [360, 181] on textarea "Technician Instructions ( optional )" at bounding box center [439, 196] width 262 height 44
type textarea "x"
type textarea "Q"
type textarea "x"
type textarea "Q-"
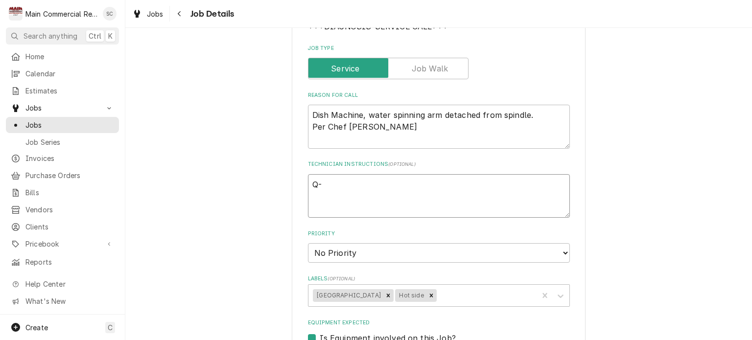
type textarea "x"
type textarea "Q-3"
type textarea "x"
type textarea "Q-38"
type textarea "x"
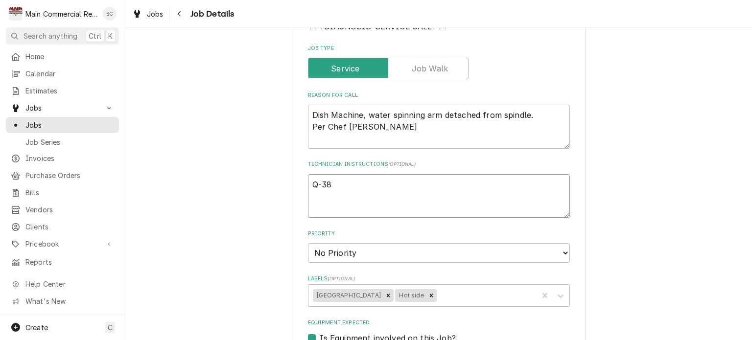
type textarea "Q-384"
type textarea "x"
type textarea "Q-3849"
type textarea "x"
type textarea "Q-3849"
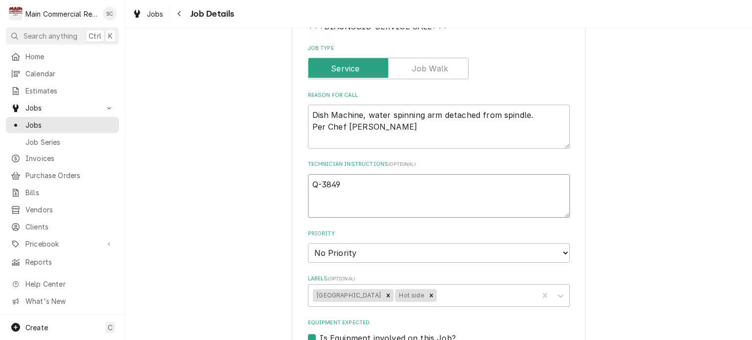
type textarea "x"
type textarea "Q-3849"
type textarea "x"
type textarea "Q-3849,"
type textarea "x"
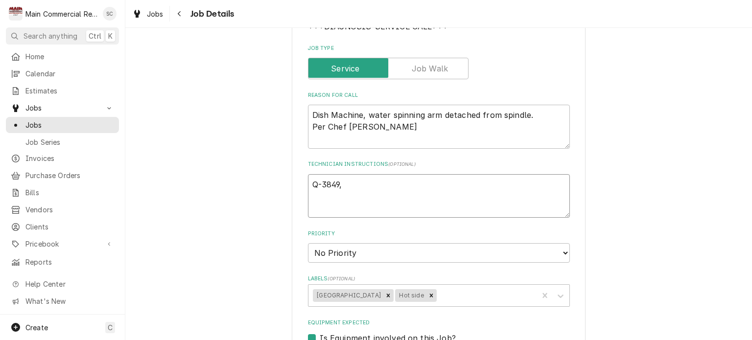
type textarea "Q-3849,"
type textarea "x"
type textarea "Q-3849, $"
type textarea "x"
type textarea "Q-3849, $8"
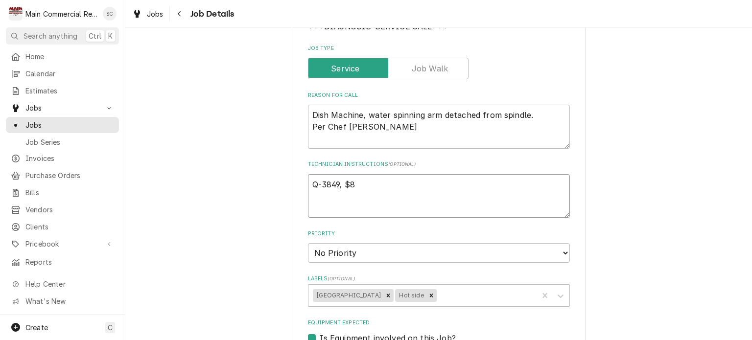
type textarea "x"
type textarea "Q-3849, $84"
type textarea "x"
type textarea "Q-3849, $8"
type textarea "x"
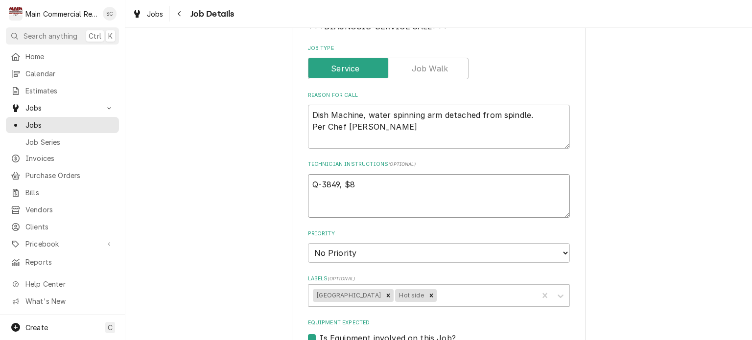
type textarea "Q-3849, $85"
type textarea "x"
type textarea "Q-3849, $854"
type textarea "x"
type textarea "Q-3849, $854."
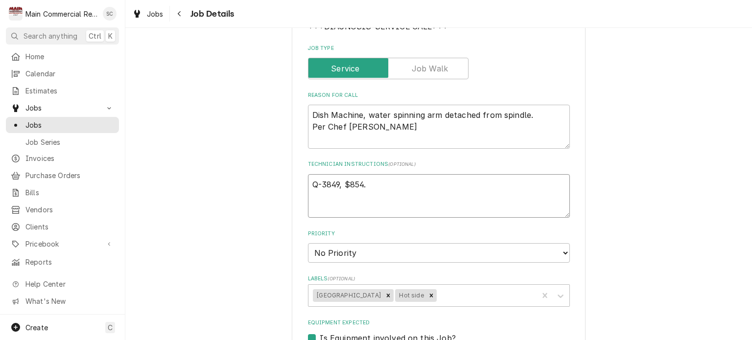
type textarea "x"
type textarea "Q-3849, $854.7"
type textarea "x"
type textarea "Q-3849, $854."
type textarea "x"
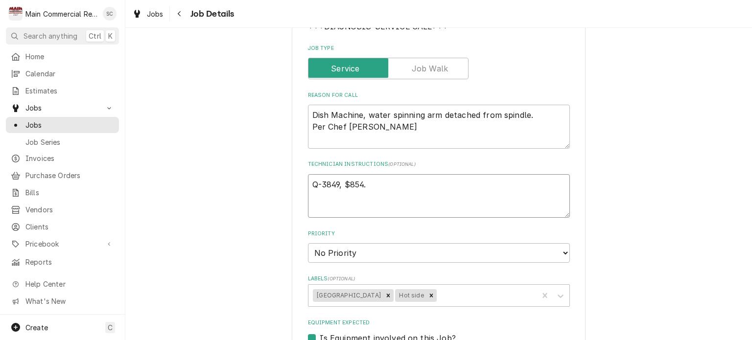
type textarea "Q-3849, $854.9"
type textarea "x"
type textarea "Q-3849, $854.97"
type textarea "x"
type textarea "Q-3849, $854.97"
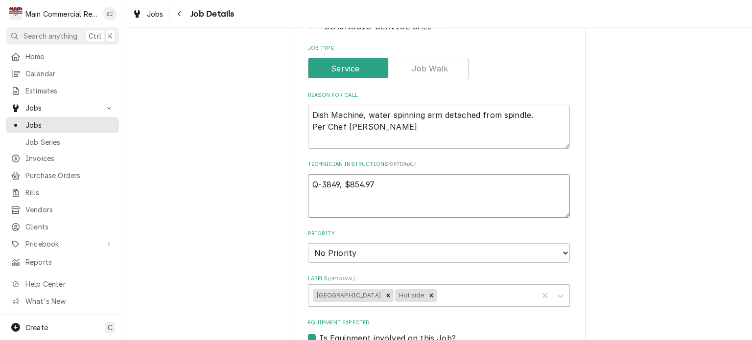
type textarea "x"
type textarea "Q-3849, $854.97 i"
type textarea "x"
type textarea "Q-3849, $854.97 in"
type textarea "x"
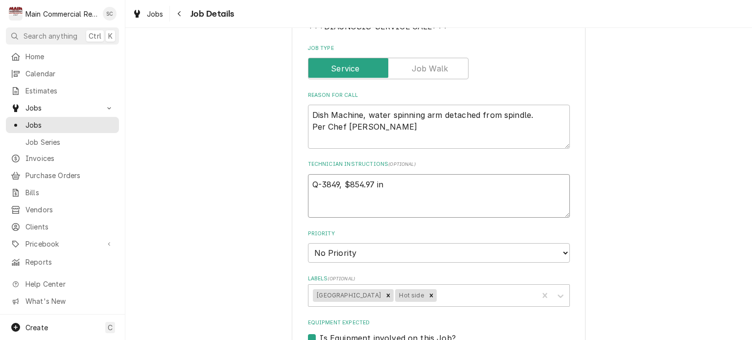
type textarea "Q-3849, $854.97 inc"
type textarea "x"
type textarea "Q-3849, $854.97 incl"
type textarea "x"
type textarea "Q-3849, $854.97 incli"
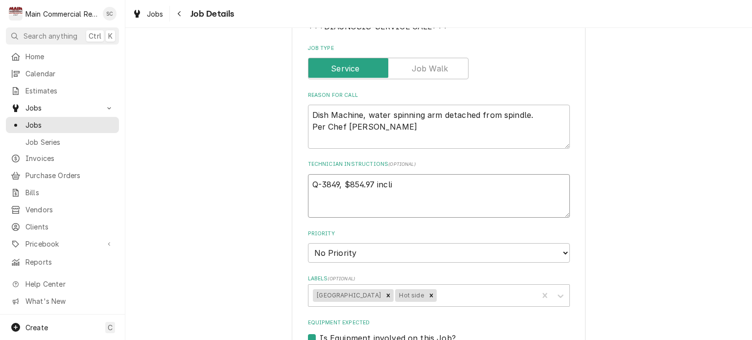
type textarea "x"
type textarea "Q-3849, $854.97 incl"
type textarea "x"
type textarea "Q-3849, $854.97 inclu"
type textarea "x"
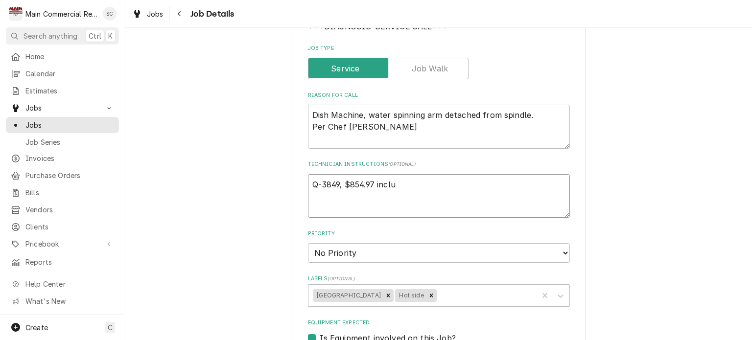
type textarea "Q-3849, $854.97 includ"
type textarea "x"
type textarea "Q-3849, $854.97 include"
type textarea "x"
type textarea "Q-3849, $854.97 includes"
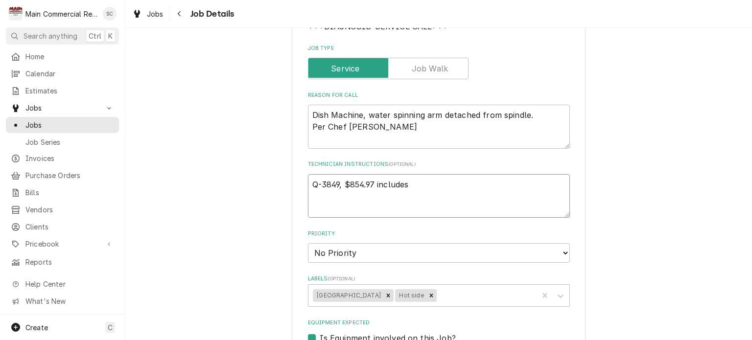
type textarea "x"
type textarea "Q-3849, $854.97 includes"
type textarea "x"
type textarea "Q-3849, $854.97 includes i"
type textarea "x"
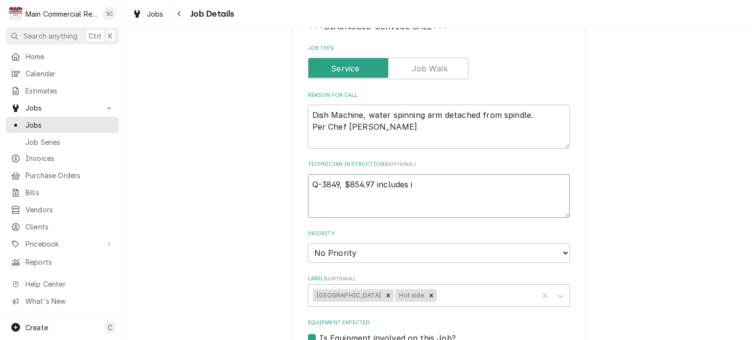
type textarea "Q-3849, $854.97 includes in"
type textarea "x"
type textarea "Q-3849, $854.97 includes ini"
type textarea "x"
type textarea "Q-3849, $854.97 includes init"
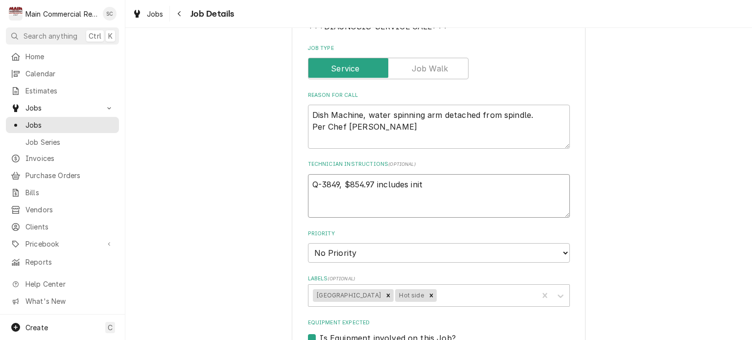
type textarea "x"
type textarea "Q-3849, $854.97 includes initi"
type textarea "x"
type textarea "Q-3849, $854.97 includes initit"
type textarea "x"
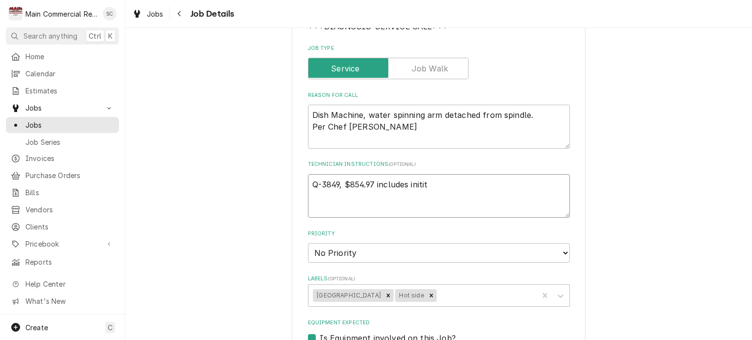
type textarea "Q-3849, $854.97 includes initita"
type textarea "x"
type textarea "Q-3849, $854.97 includes initital"
type textarea "x"
type textarea "Q-3849, $854.97 includes initital"
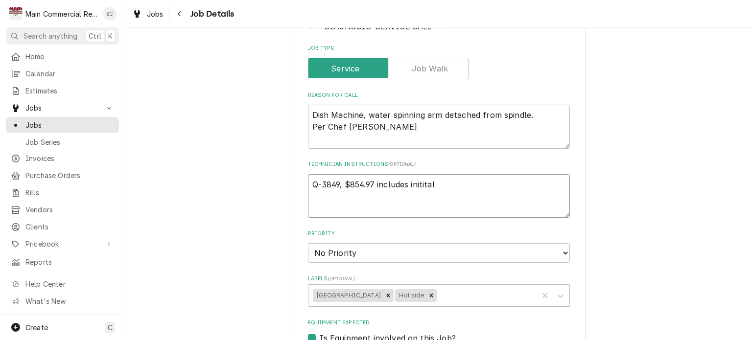
type textarea "x"
type textarea "Q-3849, $854.97 includes initital"
type textarea "x"
type textarea "Q-3849, $854.97 includes initita"
type textarea "x"
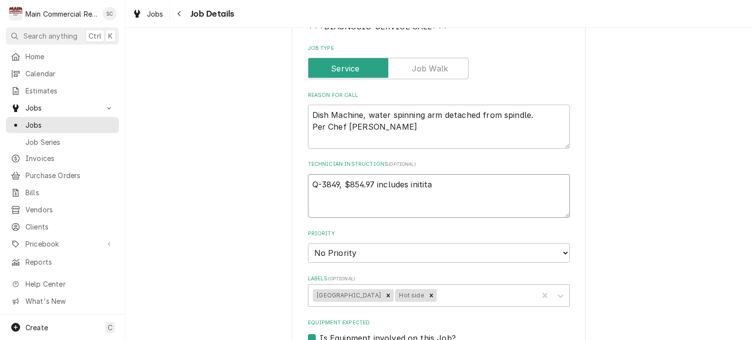
type textarea "Q-3849, $854.97 includes initit"
type textarea "x"
type textarea "Q-3849, $854.97 includes initi"
type textarea "x"
type textarea "Q-3849, $854.97 includes initia"
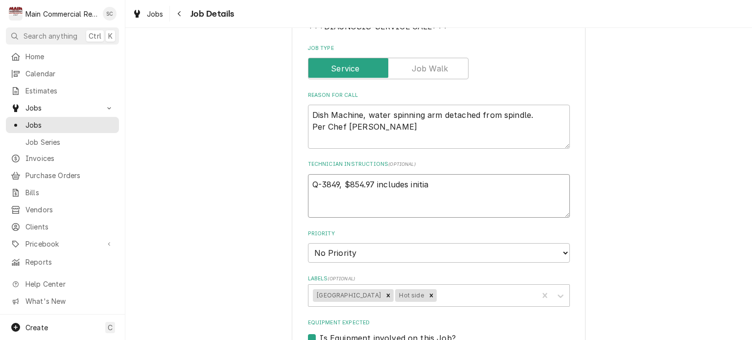
type textarea "x"
type textarea "Q-3849, $854.97 includes initial"
type textarea "x"
type textarea "Q-3849, $854.97 includes initial"
type textarea "x"
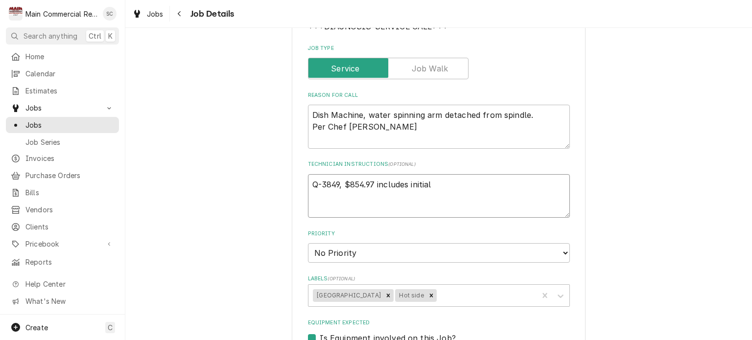
type textarea "Q-3849, $854.97 includes initial d"
type textarea "x"
type textarea "Q-3849, $854.97 includes initial di"
type textarea "x"
type textarea "Q-3849, $854.97 includes initial dia"
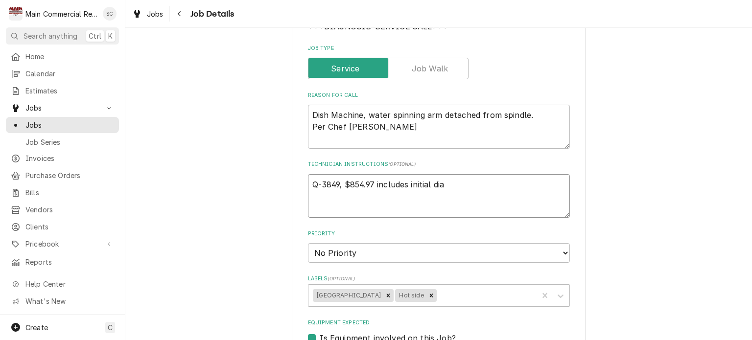
type textarea "x"
type textarea "Q-3849, $854.97 includes initial diag"
type textarea "x"
type textarea "Q-3849, $854.97 includes initial diagn"
type textarea "x"
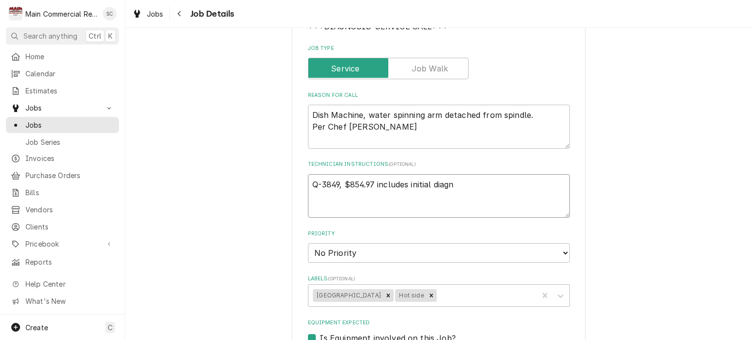
type textarea "Q-3849, $854.97 includes initial diagno"
type textarea "x"
type textarea "Q-3849, $854.97 includes initial diagnos"
type textarea "x"
type textarea "Q-3849, $854.97 includes initial diagnost"
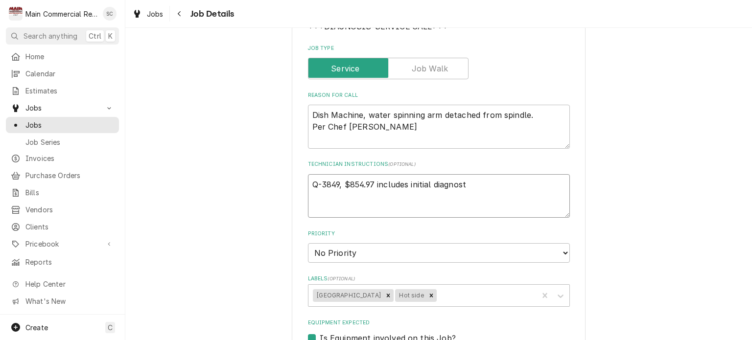
type textarea "x"
type textarea "Q-3849, $854.97 includes initial diagnosti"
type textarea "x"
type textarea "Q-3849, $854.97 includes initial diagnostic"
type textarea "x"
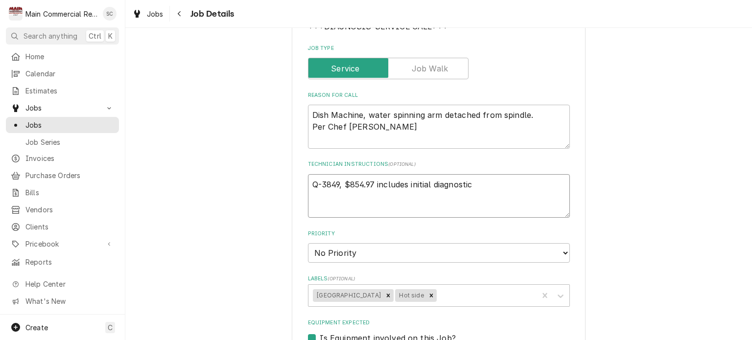
type textarea "Q-3849, $854.97 includes initial diagnostic"
type textarea "x"
type textarea "Q-3849, $854.97 includes initial diagnostic t"
type textarea "x"
type textarea "Q-3849, $854.97 includes initial diagnostic ti"
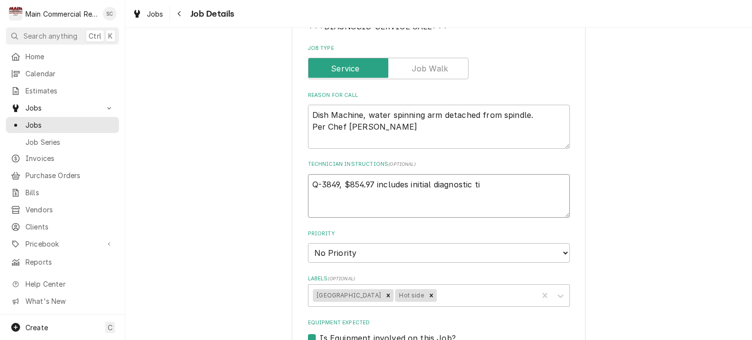
type textarea "x"
type textarea "Q-3849, $854.97 includes initial diagnostic tim"
type textarea "x"
type textarea "Q-3849, $854.97 includes initial diagnostic time"
type textarea "x"
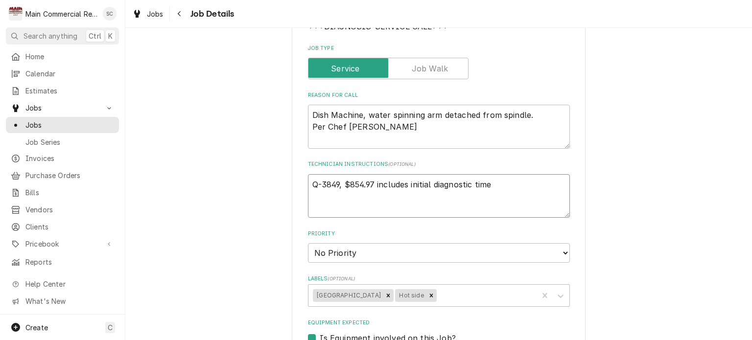
type textarea "Q-3849, $854.97 includes initial diagnostic time."
type textarea "x"
type textarea "Q-3849, $854.97 includes initial diagnostic time."
type textarea "x"
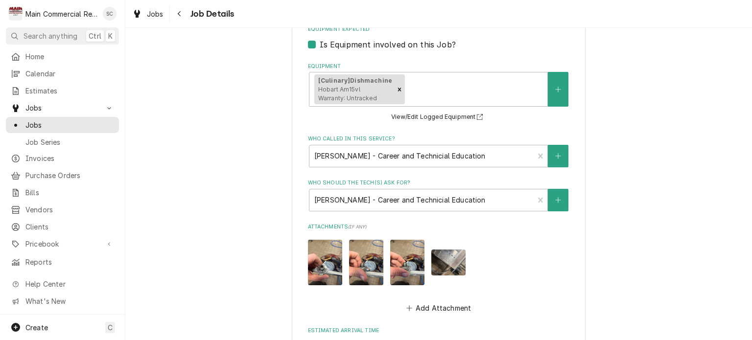
scroll to position [610, 0]
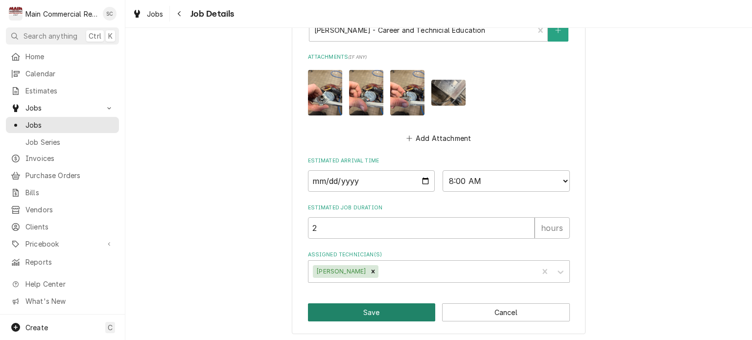
type textarea "Q-3849, $854.97 includes initial diagnostic time."
click at [369, 309] on button "Save" at bounding box center [372, 312] width 128 height 18
type textarea "x"
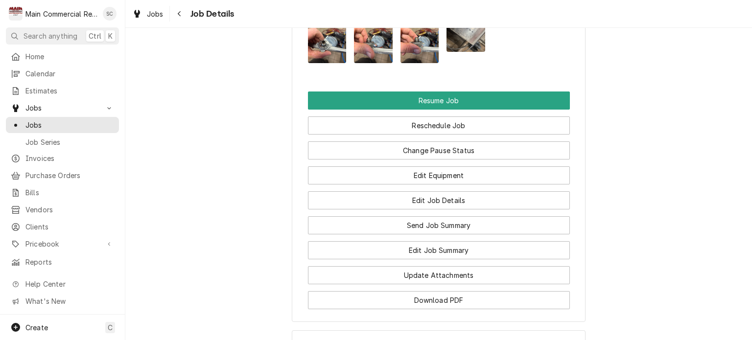
scroll to position [1420, 0]
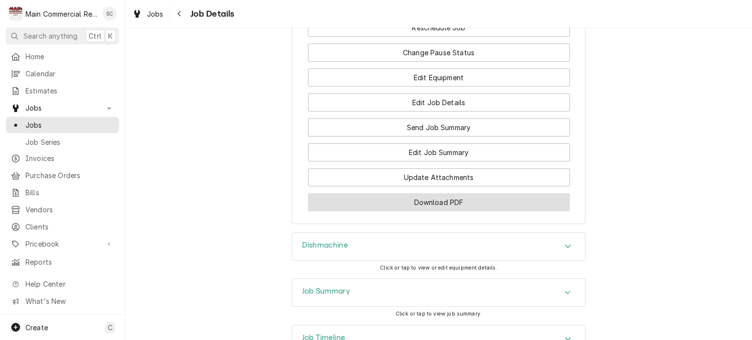
click at [491, 211] on button "Download PDF" at bounding box center [439, 202] width 262 height 18
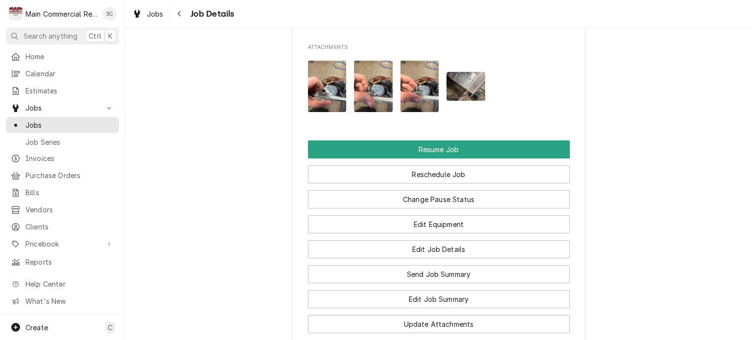
scroll to position [1077, 0]
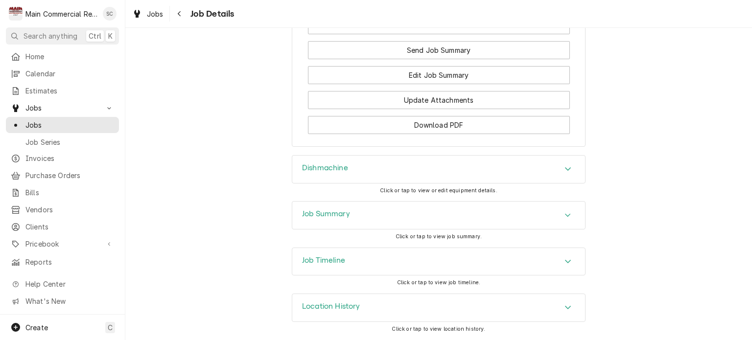
scroll to position [1358, 0]
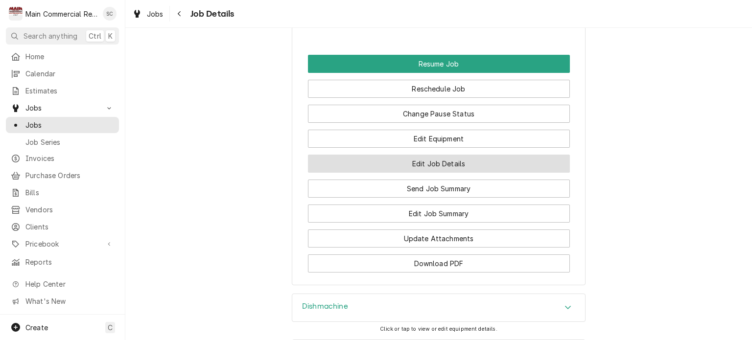
click at [482, 171] on button "Edit Job Details" at bounding box center [439, 164] width 262 height 18
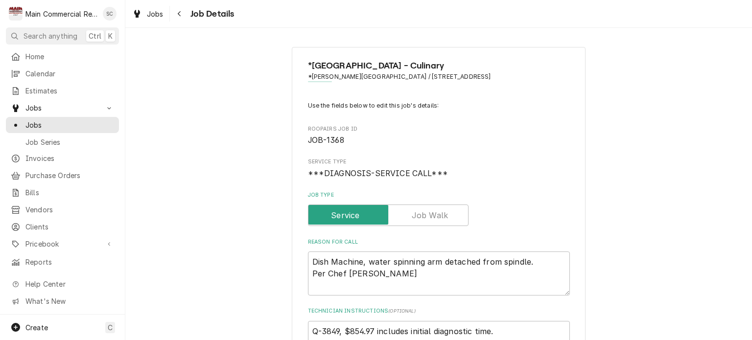
type textarea "x"
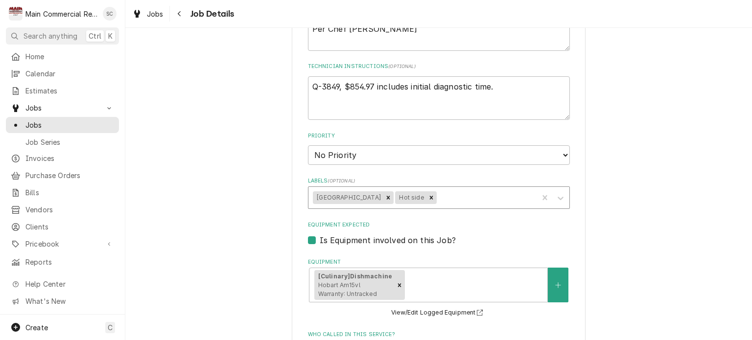
click at [456, 197] on div "Labels" at bounding box center [486, 198] width 95 height 18
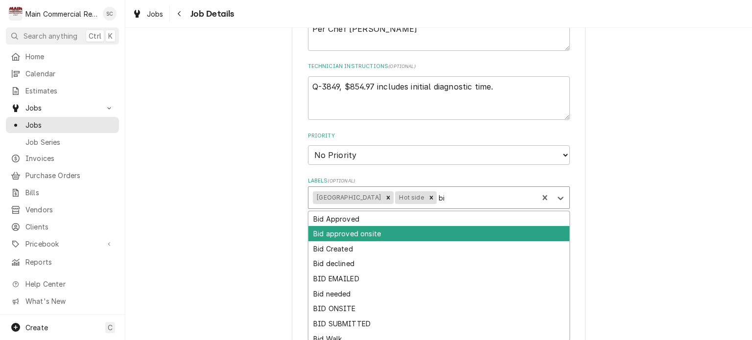
type input "b"
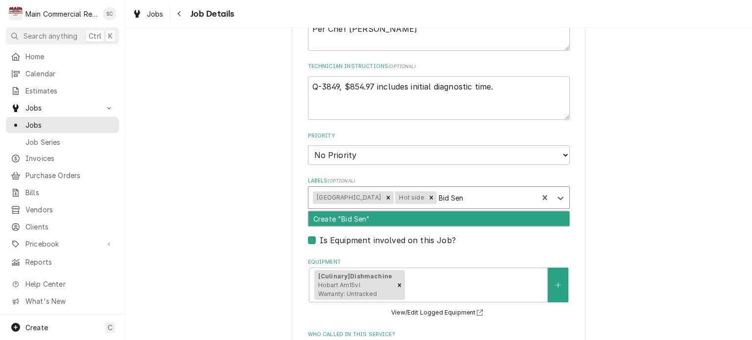
type input "Bid Sent"
click at [357, 220] on div "Create "Bid Sent"" at bounding box center [438, 218] width 261 height 15
type textarea "x"
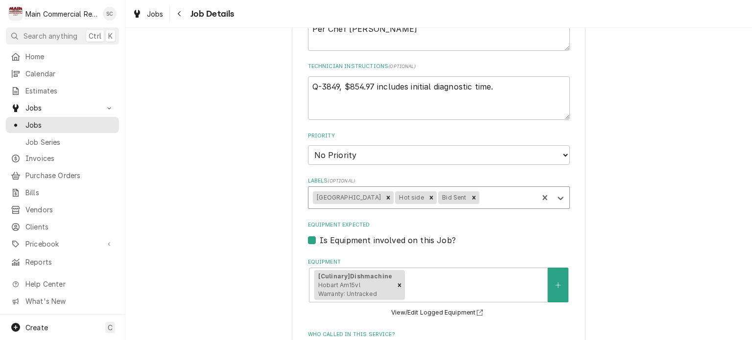
click at [592, 216] on div "*[GEOGRAPHIC_DATA] - Culinary *[PERSON_NAME][GEOGRAPHIC_DATA] / [STREET_ADDRESS…" at bounding box center [438, 250] width 627 height 915
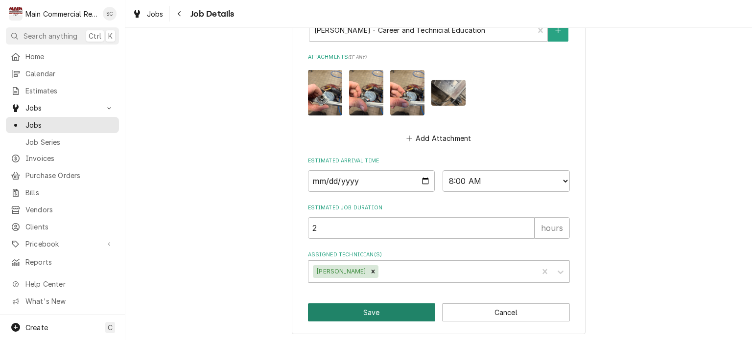
click at [377, 307] on button "Save" at bounding box center [372, 312] width 128 height 18
type textarea "x"
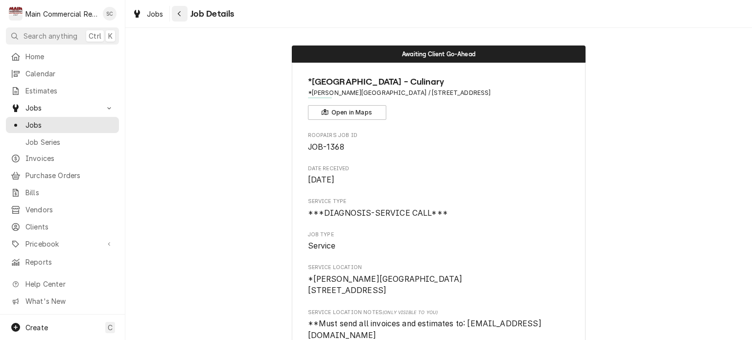
click at [183, 14] on div "Navigate back" at bounding box center [180, 14] width 10 height 10
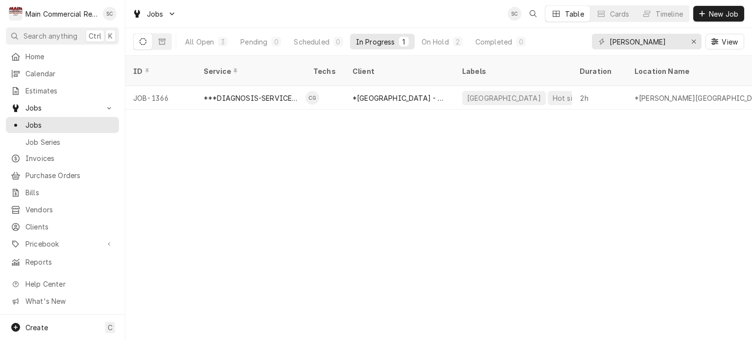
click at [475, 172] on div "ID Service Techs Client Labels Duration Location Name Date Received Status Prio…" at bounding box center [438, 198] width 627 height 284
click at [446, 126] on div "ID Service Techs Client Labels Duration Location Name Date Received Status Prio…" at bounding box center [438, 198] width 627 height 284
click at [223, 39] on div "3" at bounding box center [223, 42] width 6 height 10
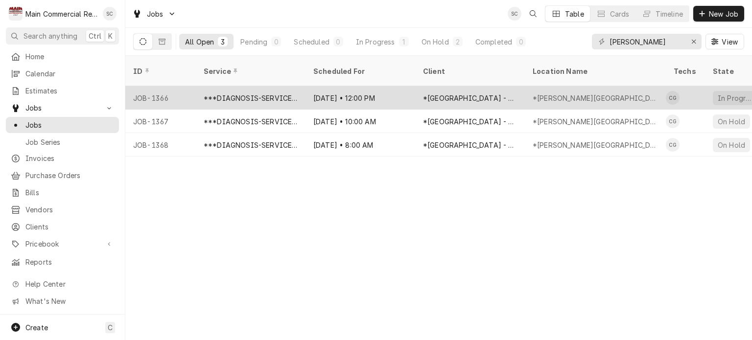
click at [264, 93] on div "***DIAGNOSIS-SERVICE CALL***" at bounding box center [251, 98] width 94 height 10
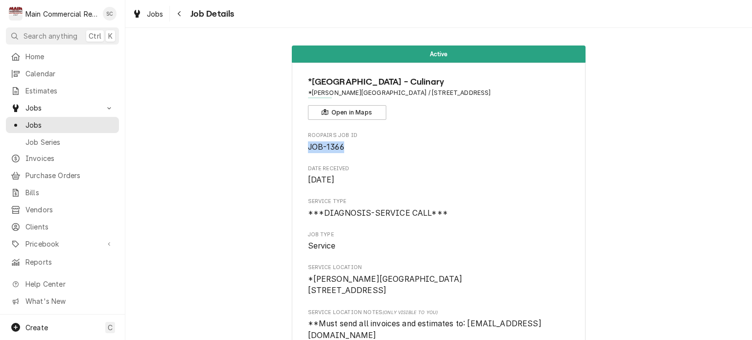
drag, startPoint x: 341, startPoint y: 146, endPoint x: 303, endPoint y: 146, distance: 37.2
click at [308, 146] on span "JOB-1366" at bounding box center [439, 147] width 262 height 12
copy span "JOB-1366"
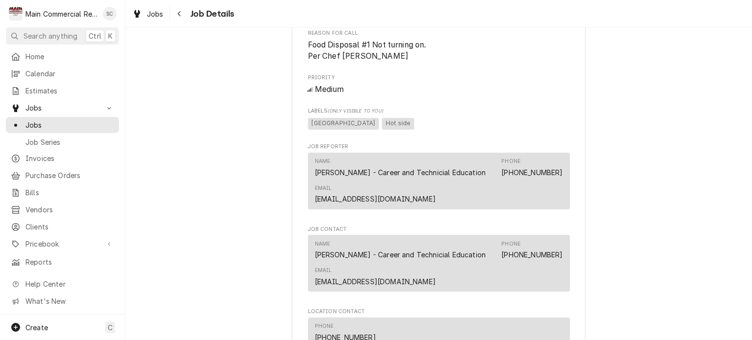
scroll to position [587, 0]
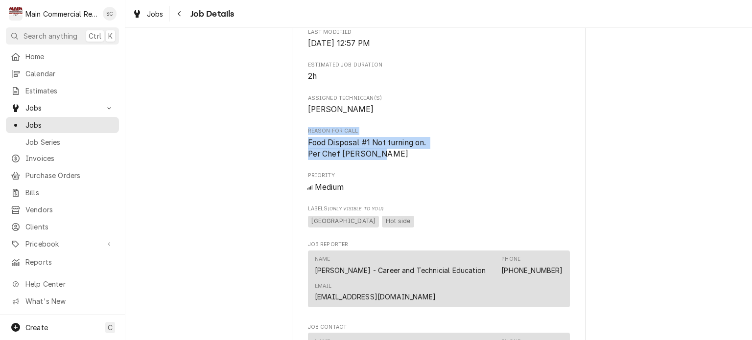
drag, startPoint x: 389, startPoint y: 166, endPoint x: 296, endPoint y: 139, distance: 97.1
click at [296, 139] on div "*[GEOGRAPHIC_DATA] - Culinary *[PERSON_NAME][GEOGRAPHIC_DATA] / [STREET_ADDRESS…" at bounding box center [439, 141] width 294 height 1332
copy div "Reason For Call Food Disposal #1 Not turning on. Per Chef [PERSON_NAME]"
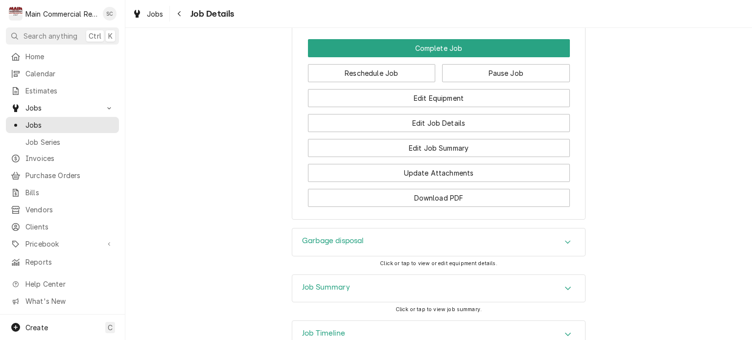
scroll to position [1257, 0]
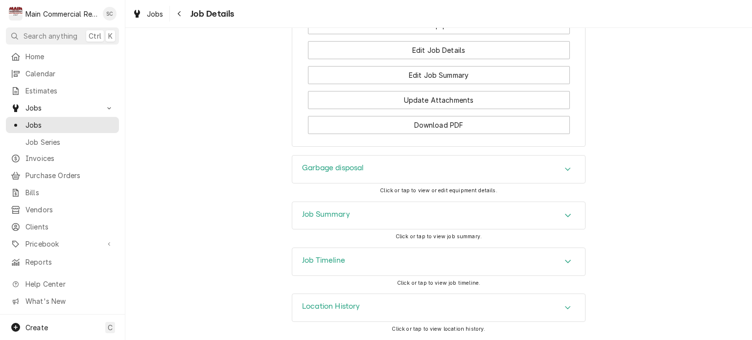
click at [450, 172] on div "Garbage disposal" at bounding box center [438, 169] width 293 height 27
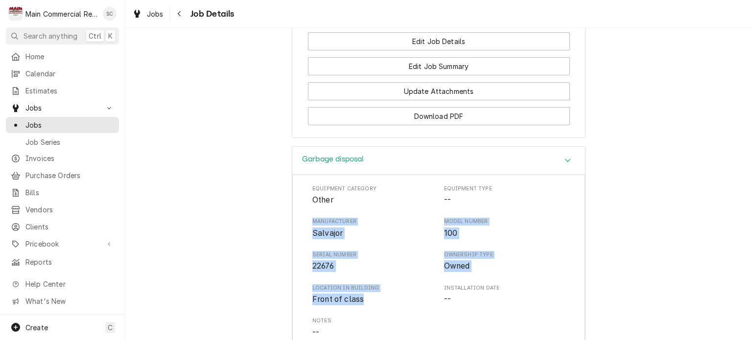
drag, startPoint x: 364, startPoint y: 311, endPoint x: 306, endPoint y: 229, distance: 100.5
click at [306, 229] on div "Equipment Category Other Equipment Type -- Manufacturer Salvajor Model Number 1…" at bounding box center [438, 319] width 293 height 288
copy div "Manufacturer Salvajor Model Number 100 Serial Number 22676 Ownership Type Owned…"
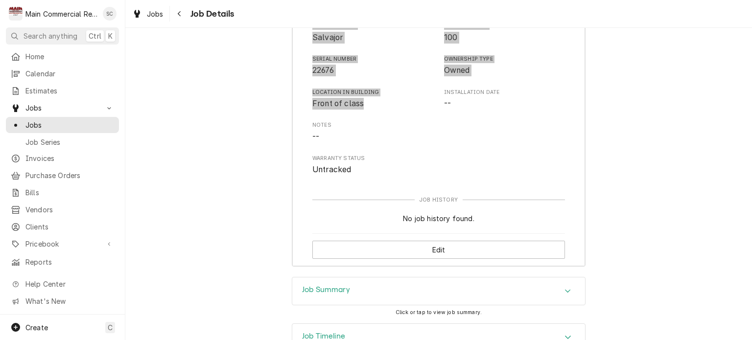
scroll to position [1536, 0]
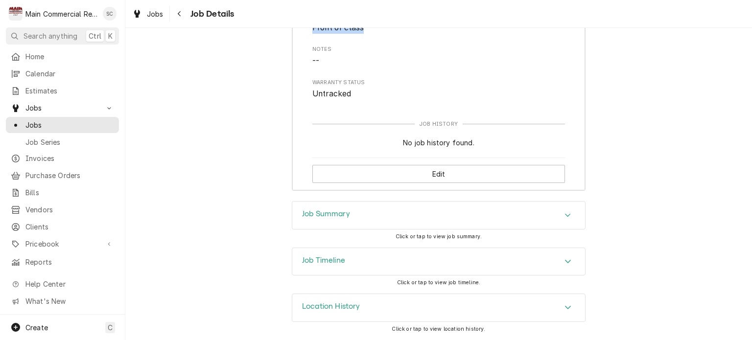
click at [530, 213] on div "Job Summary" at bounding box center [438, 215] width 293 height 27
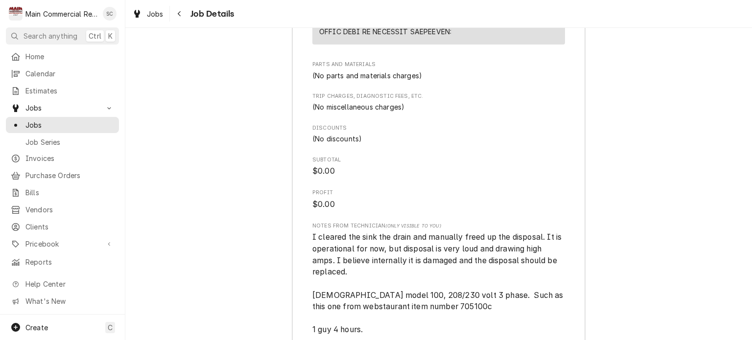
scroll to position [2613, 0]
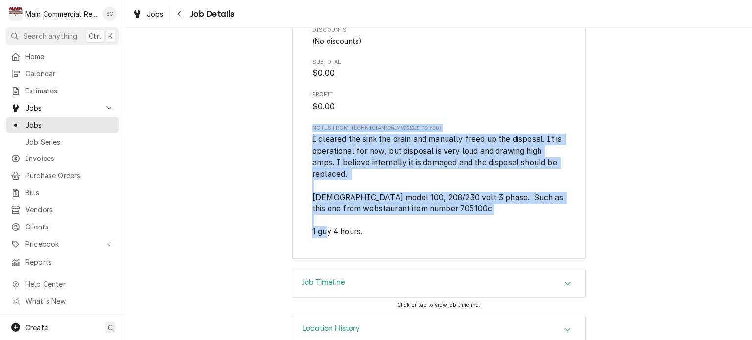
drag, startPoint x: 364, startPoint y: 232, endPoint x: 302, endPoint y: 125, distance: 123.9
click at [443, 209] on span "I cleared the sink the drain and manually freed up the disposal. It is operatio…" at bounding box center [438, 186] width 253 height 104
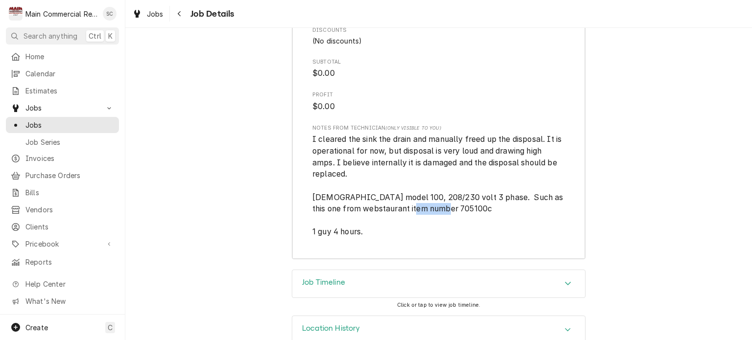
drag, startPoint x: 437, startPoint y: 208, endPoint x: 405, endPoint y: 206, distance: 31.9
click at [405, 206] on span "I cleared the sink the drain and manually freed up the disposal. It is operatio…" at bounding box center [438, 186] width 253 height 104
copy span "705100c"
click at [522, 215] on span "I cleared the sink the drain and manually freed up the disposal. It is operatio…" at bounding box center [438, 186] width 253 height 104
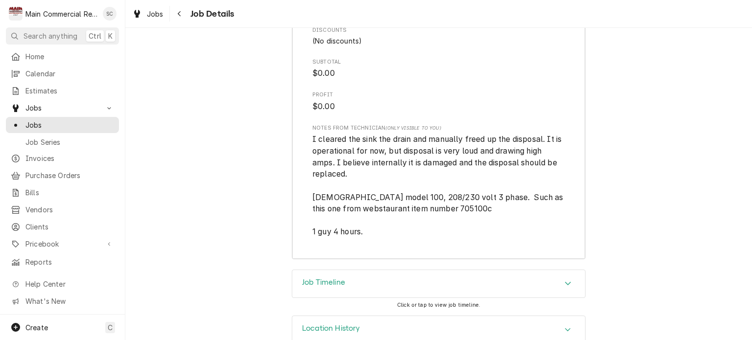
click at [381, 176] on span "I cleared the sink the drain and manually freed up the disposal. It is operatio…" at bounding box center [438, 186] width 253 height 104
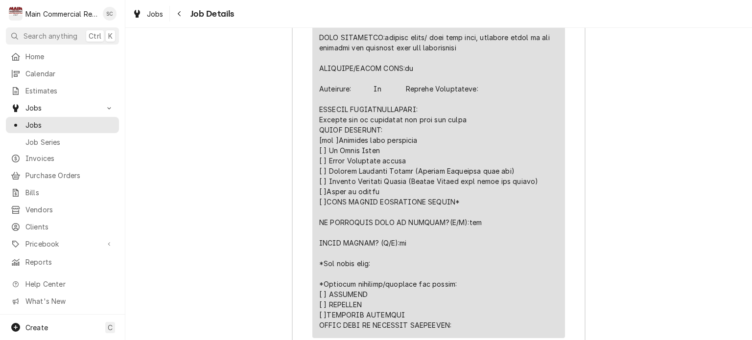
scroll to position [2172, 0]
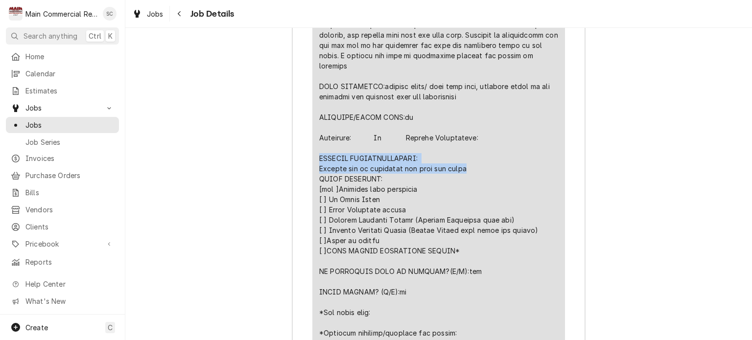
drag, startPoint x: 439, startPoint y: 166, endPoint x: 317, endPoint y: 158, distance: 122.2
click at [319, 158] on div "Line Item" at bounding box center [438, 107] width 239 height 545
copy div "FURTHER RECOMMENDATIONS: Replace due to excessive amp draw and noise"
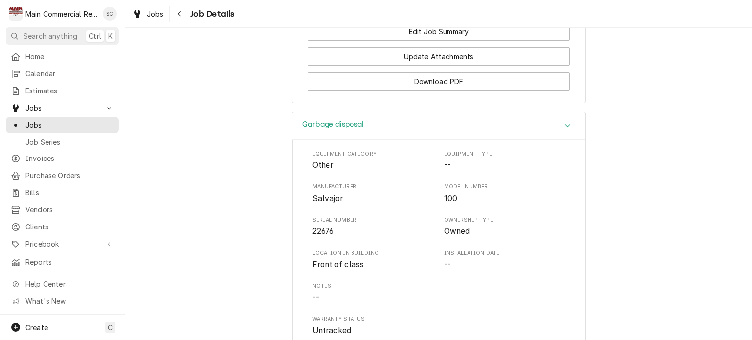
scroll to position [1144, 0]
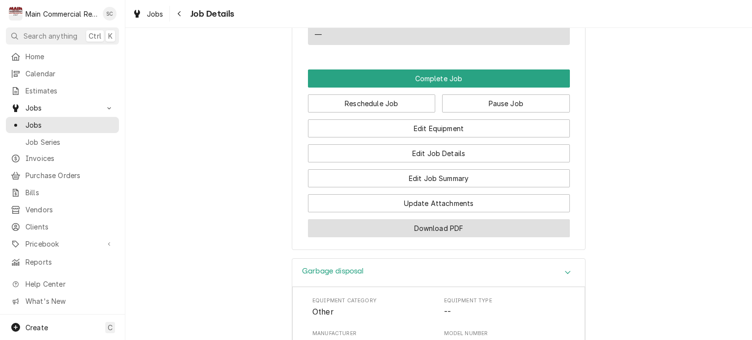
click at [498, 237] on button "Download PDF" at bounding box center [439, 228] width 262 height 18
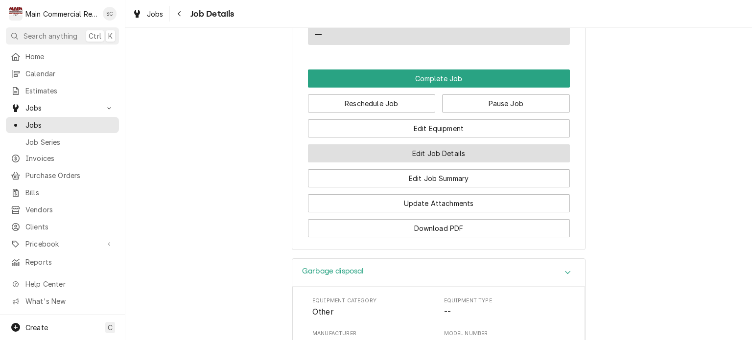
click at [471, 163] on button "Edit Job Details" at bounding box center [439, 153] width 262 height 18
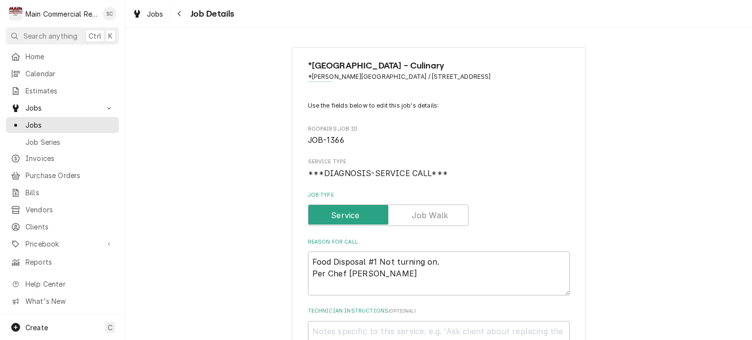
type textarea "x"
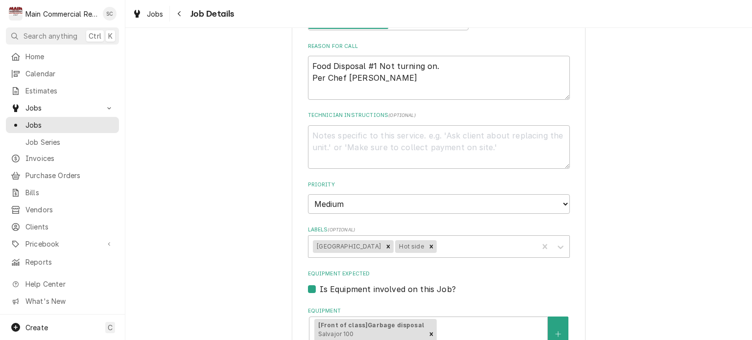
scroll to position [294, 0]
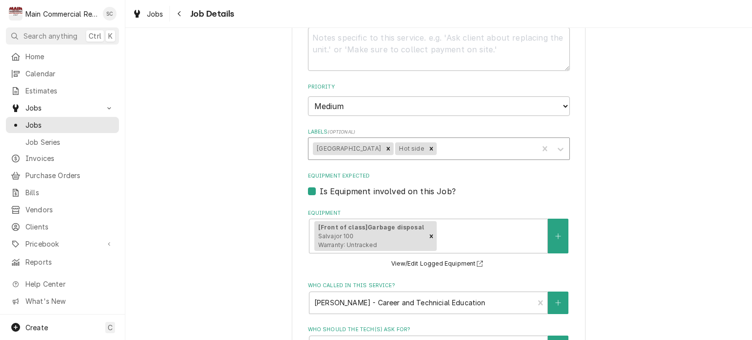
click at [470, 149] on div "Labels" at bounding box center [486, 149] width 95 height 18
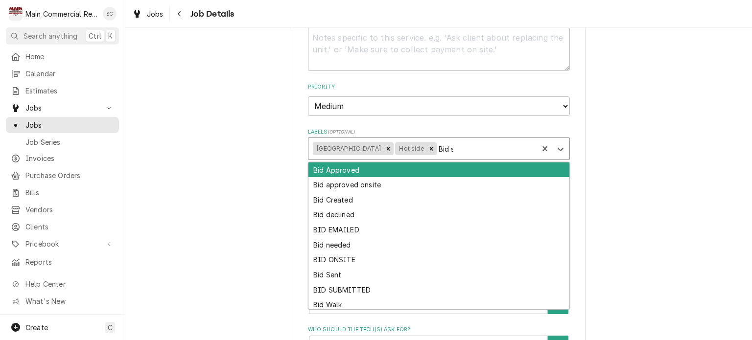
type input "Bid se"
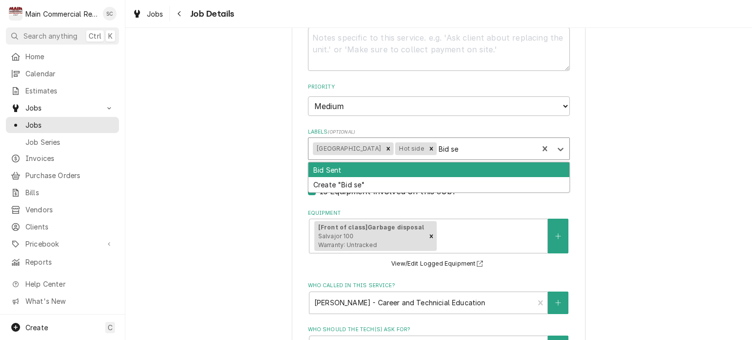
click at [443, 167] on div "Bid Sent" at bounding box center [438, 170] width 261 height 15
type textarea "x"
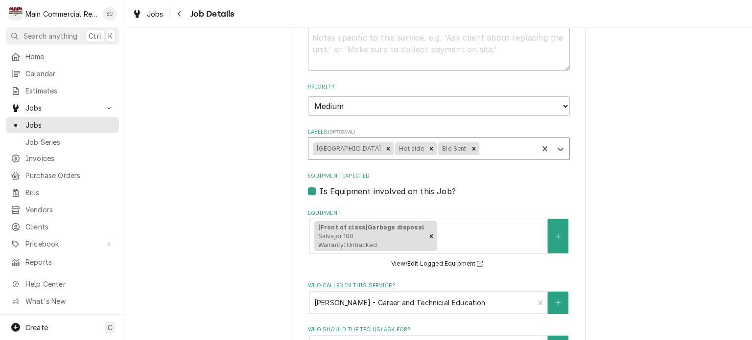
type textarea "x"
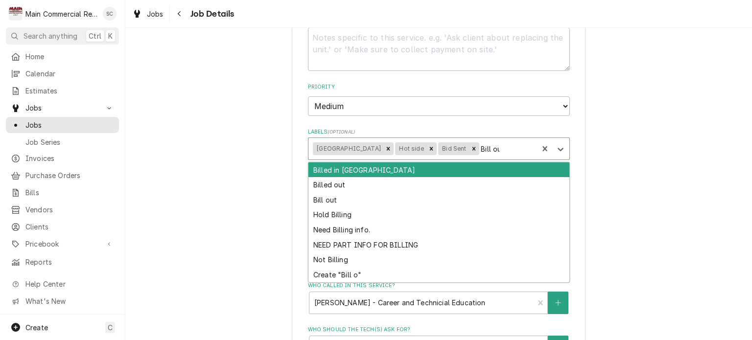
type input "Bill out"
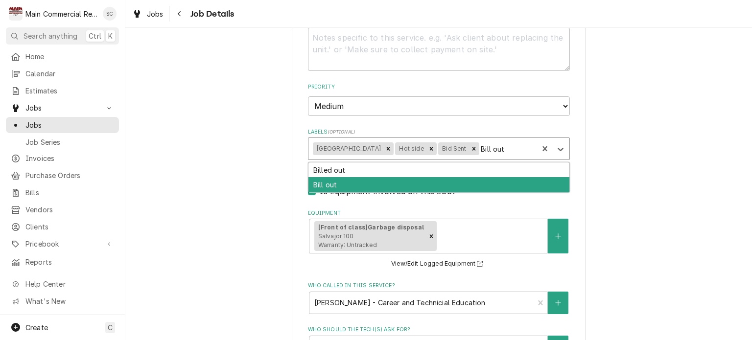
click at [418, 180] on div "Bill out" at bounding box center [438, 184] width 261 height 15
type textarea "x"
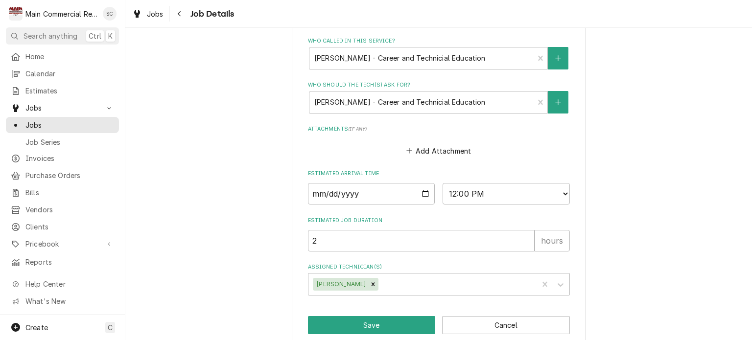
scroll to position [551, 0]
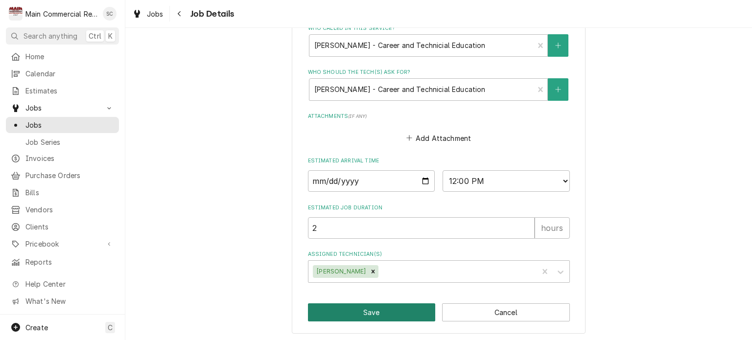
click at [396, 311] on button "Save" at bounding box center [372, 312] width 128 height 18
type textarea "x"
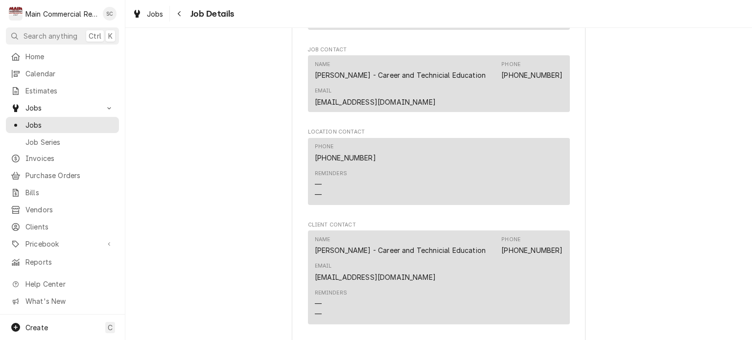
scroll to position [669, 0]
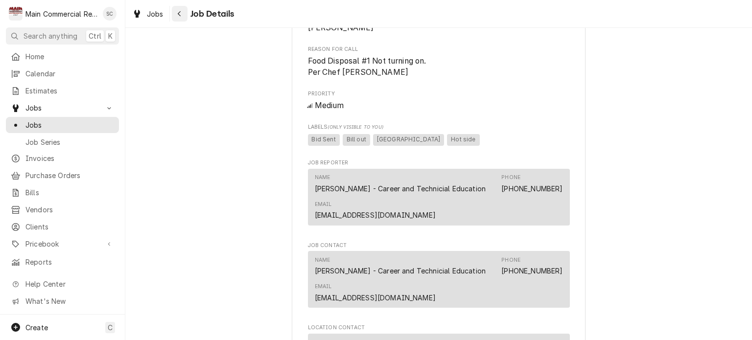
click at [179, 13] on icon "Navigate back" at bounding box center [179, 13] width 4 height 7
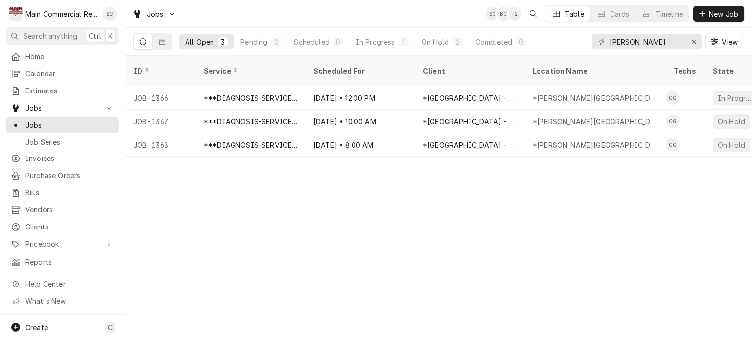
click at [424, 192] on div "ID Service Scheduled For Client Location Name Techs State Status Job Type Prior…" at bounding box center [438, 198] width 627 height 284
click at [363, 207] on div "ID Service Scheduled For Client Location Name Techs State Status Job Type Prior…" at bounding box center [438, 198] width 627 height 284
click at [389, 43] on div "In Progress" at bounding box center [375, 42] width 39 height 10
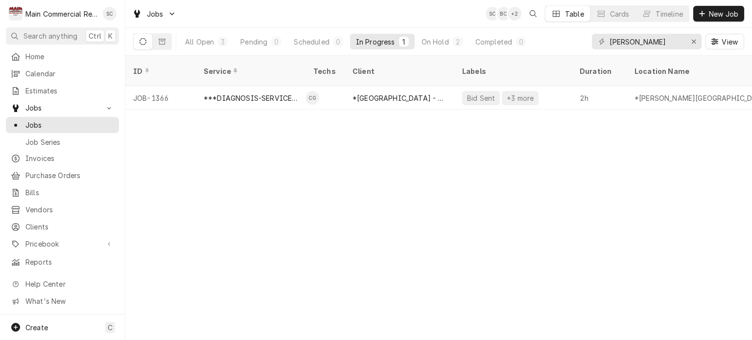
click at [500, 167] on div "ID Service Techs Client Labels Duration Location Name Date Received Status Prio…" at bounding box center [438, 198] width 627 height 284
click at [502, 164] on div "ID Service Techs Client Labels Duration Location Name Date Received Status Prio…" at bounding box center [438, 198] width 627 height 284
click at [422, 207] on div "ID Service Techs Client Labels Duration Location Name Date Received Status Prio…" at bounding box center [438, 198] width 627 height 284
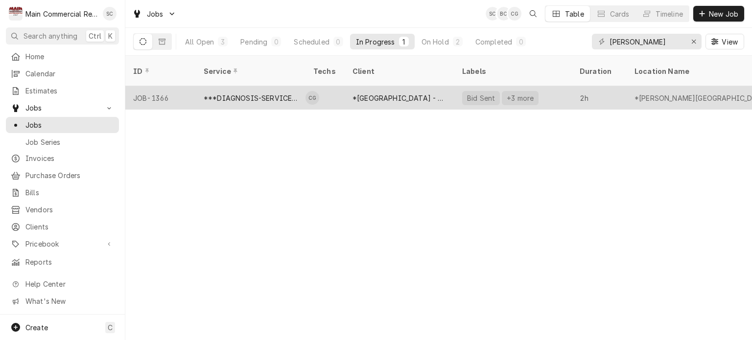
click at [341, 91] on td "CG" at bounding box center [324, 97] width 39 height 23
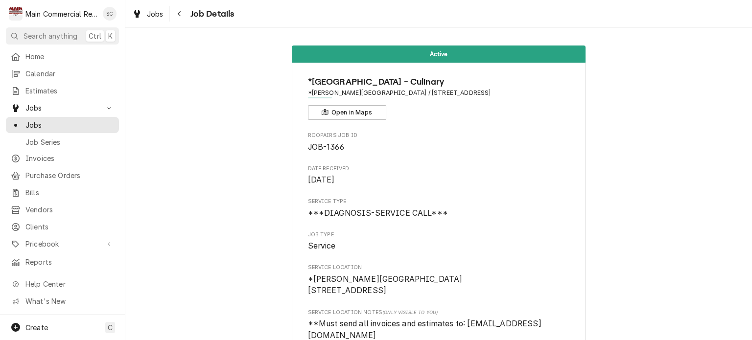
click at [149, 14] on span "Jobs" at bounding box center [155, 14] width 17 height 10
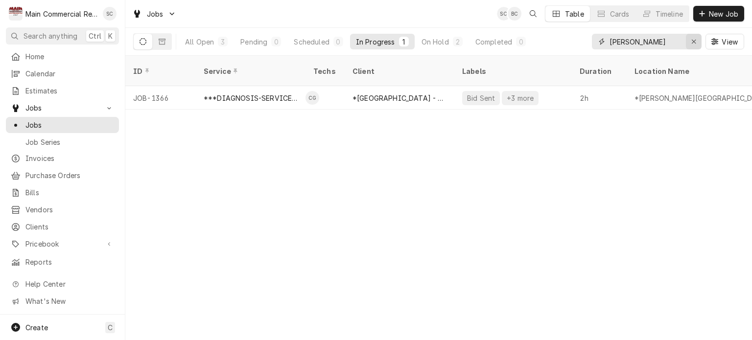
click at [693, 41] on icon "Erase input" at bounding box center [694, 42] width 4 height 4
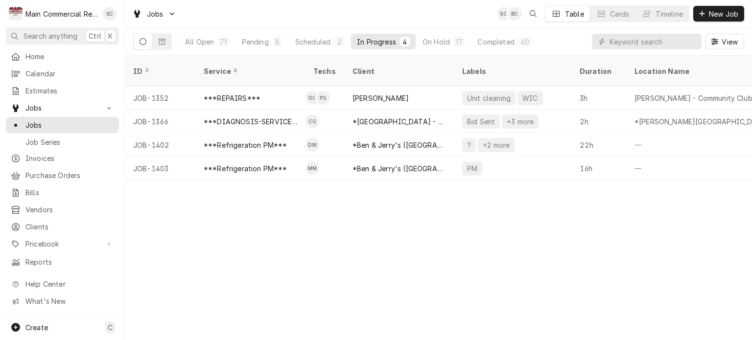
click at [520, 233] on div "ID Service Techs Client Labels Duration Location Name Date Received Status Prio…" at bounding box center [438, 198] width 627 height 284
click at [521, 231] on div "ID Service Techs Client Labels Duration Location Name Date Received Status Prio…" at bounding box center [438, 198] width 627 height 284
click at [435, 43] on div "On Hold" at bounding box center [435, 42] width 27 height 10
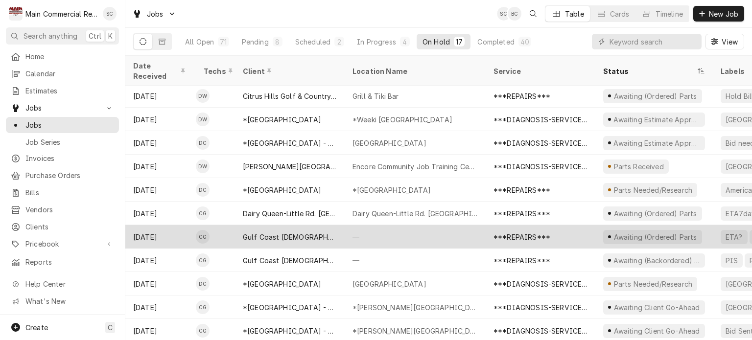
scroll to position [141, 0]
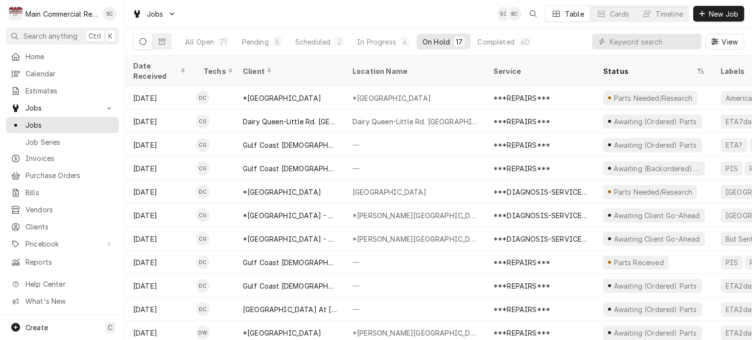
click at [372, 14] on div "Jobs SC BC Table Cards Timeline New Job" at bounding box center [438, 13] width 627 height 27
click at [42, 78] on link "Calendar" at bounding box center [62, 74] width 113 height 16
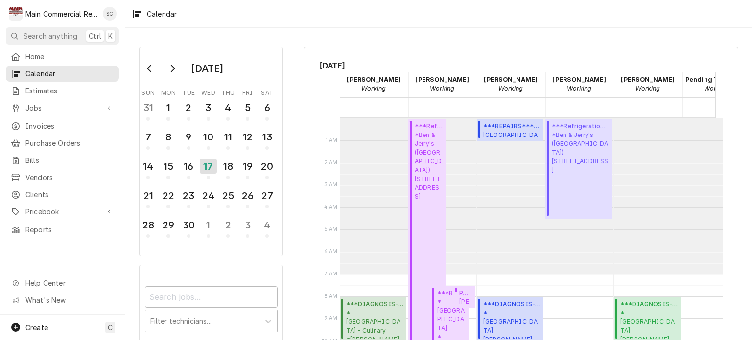
scroll to position [156, 0]
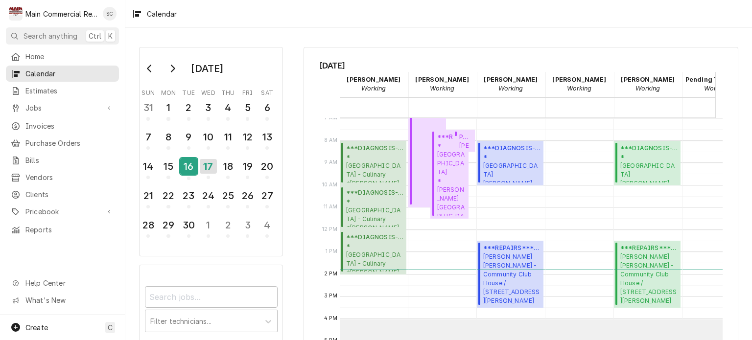
click at [187, 166] on div "16" at bounding box center [188, 166] width 17 height 17
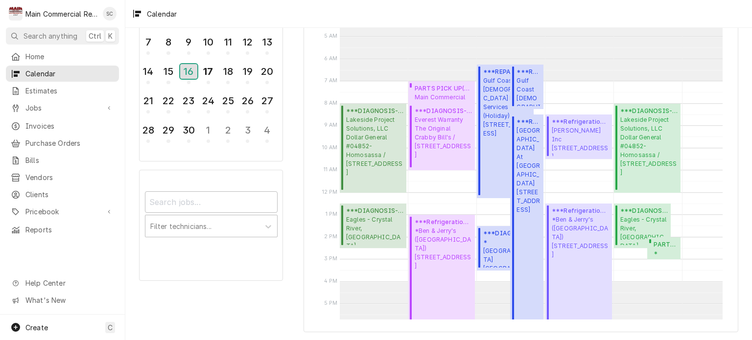
scroll to position [0, 0]
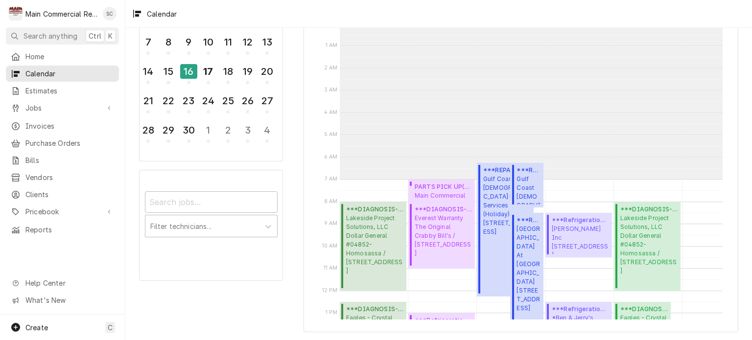
click at [448, 60] on div "7:00 AM – 8:00 AM PARTS PICK UP ( Finalized ) Main Commercial Main Commercial -…" at bounding box center [441, 291] width 67 height 535
click at [53, 104] on span "Jobs" at bounding box center [62, 108] width 74 height 10
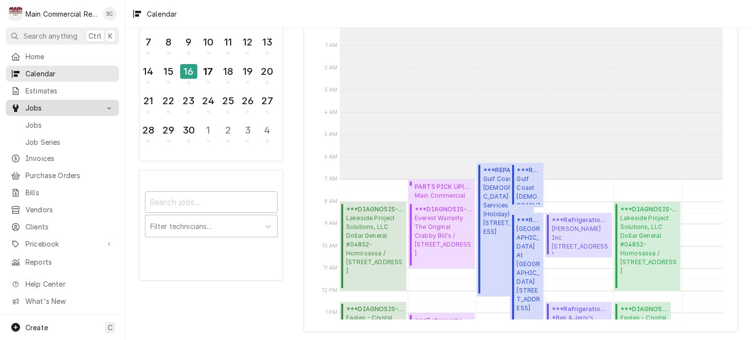
click at [53, 103] on span "Jobs" at bounding box center [62, 108] width 74 height 10
click at [59, 105] on span "Jobs" at bounding box center [62, 108] width 74 height 10
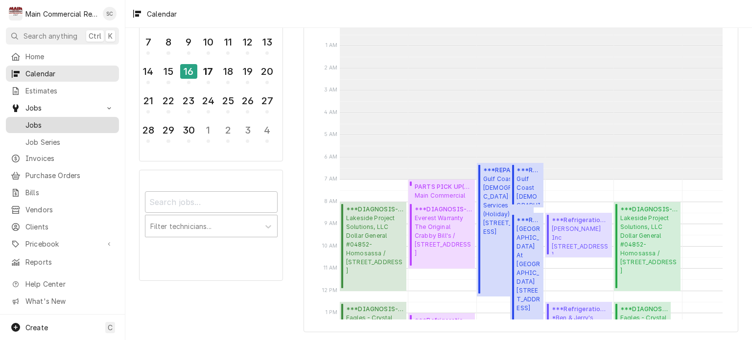
click at [70, 120] on span "Jobs" at bounding box center [69, 125] width 89 height 10
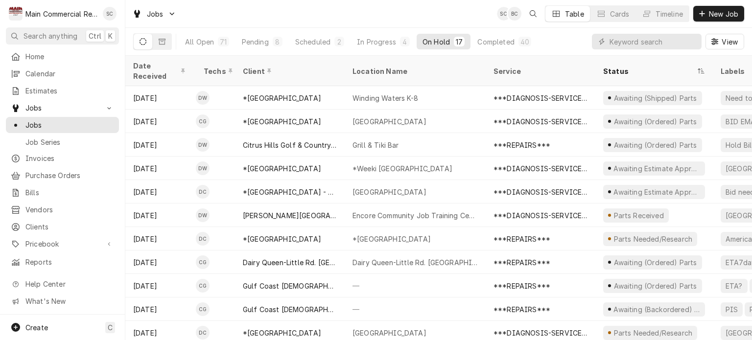
click at [446, 19] on div "Jobs SC BC Table Cards Timeline New Job" at bounding box center [438, 13] width 627 height 27
click at [370, 41] on div "In Progress" at bounding box center [376, 42] width 39 height 10
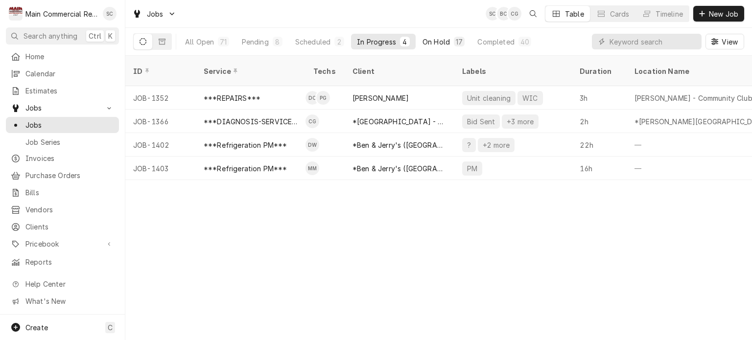
click at [436, 43] on div "On Hold" at bounding box center [435, 42] width 27 height 10
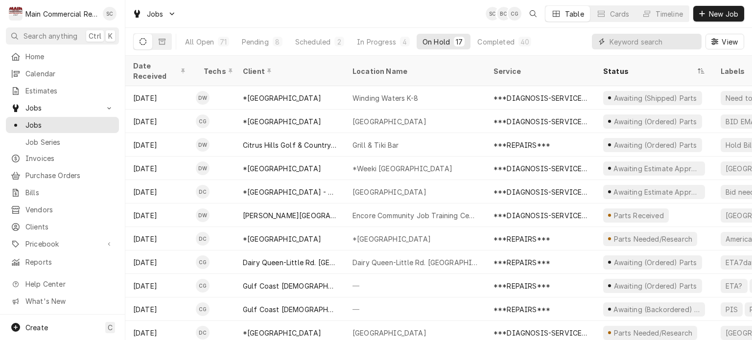
click at [640, 44] on input "Dynamic Content Wrapper" at bounding box center [652, 42] width 87 height 16
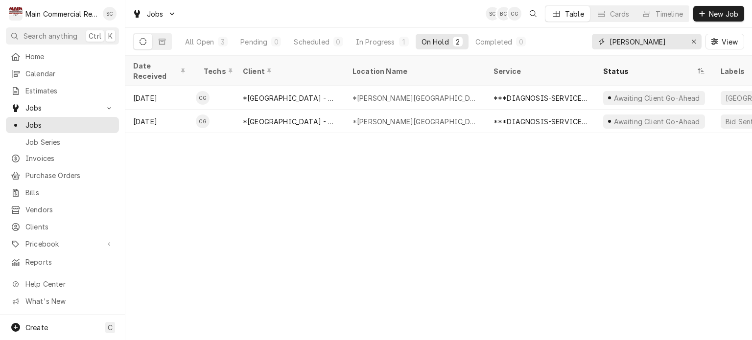
type input "[PERSON_NAME]"
click at [465, 194] on div "Date Received Techs Client Location Name Service Status Labels ID Duration Job …" at bounding box center [438, 198] width 627 height 284
click at [458, 202] on div "Date Received Techs Client Location Name Service Status Labels ID Duration Job …" at bounding box center [438, 198] width 627 height 284
click at [412, 240] on div "Date Received Techs Client Location Name Service Status Labels ID Duration Job …" at bounding box center [438, 198] width 627 height 284
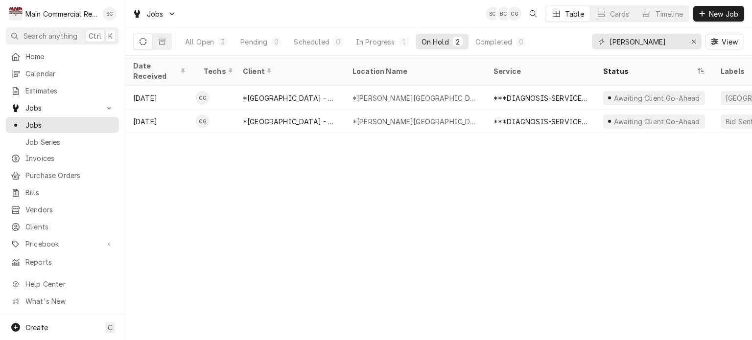
click at [414, 238] on div "Date Received Techs Client Location Name Service Status Labels ID Duration Job …" at bounding box center [438, 198] width 627 height 284
click at [415, 236] on div "Date Received Techs Client Location Name Service Status Labels ID Duration Job …" at bounding box center [438, 198] width 627 height 284
click at [415, 234] on div "Date Received Techs Client Location Name Service Status Labels ID Duration Job …" at bounding box center [438, 198] width 627 height 284
click at [414, 236] on div "Date Received Techs Client Location Name Service Status Labels ID Duration Job …" at bounding box center [438, 198] width 627 height 284
drag, startPoint x: 414, startPoint y: 234, endPoint x: 419, endPoint y: 231, distance: 5.3
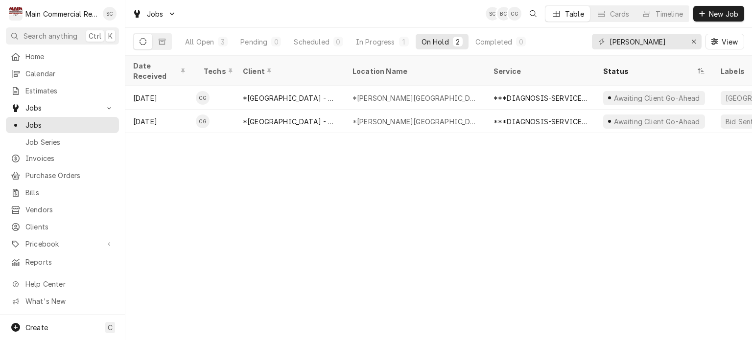
click at [415, 234] on div "Date Received Techs Client Location Name Service Status Labels ID Duration Job …" at bounding box center [438, 198] width 627 height 284
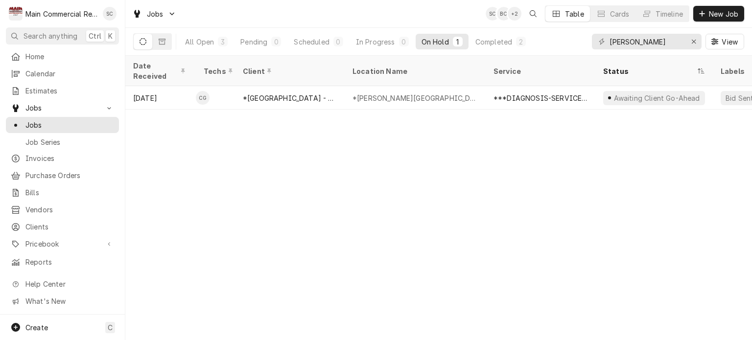
click at [319, 223] on div "Date Received Techs Client Location Name Service Status Labels ID Duration Job …" at bounding box center [438, 198] width 627 height 284
click at [351, 242] on div "Date Received Techs Client Location Name Service Status Labels ID Duration Job …" at bounding box center [438, 198] width 627 height 284
click at [693, 42] on icon "Erase input" at bounding box center [694, 42] width 4 height 4
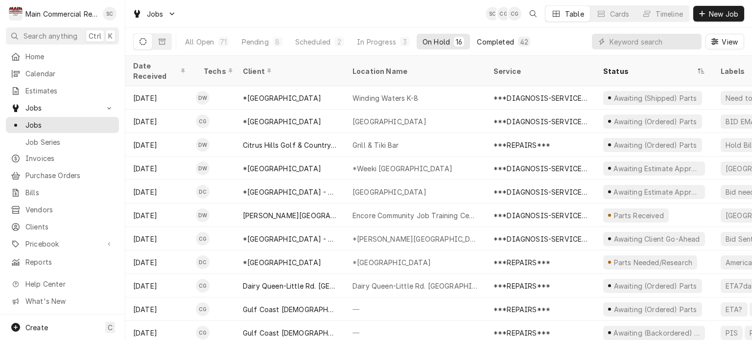
click at [495, 40] on div "Completed" at bounding box center [495, 42] width 37 height 10
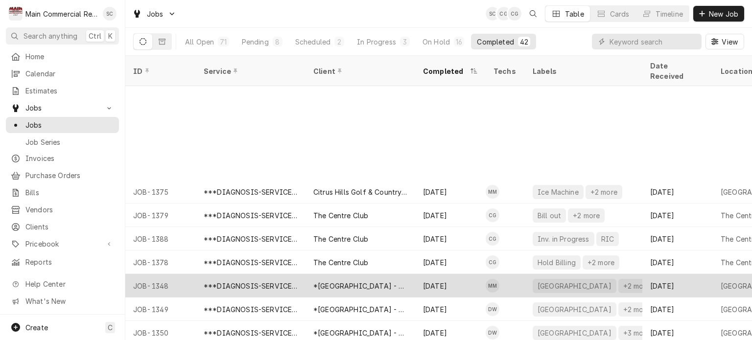
scroll to position [352, 0]
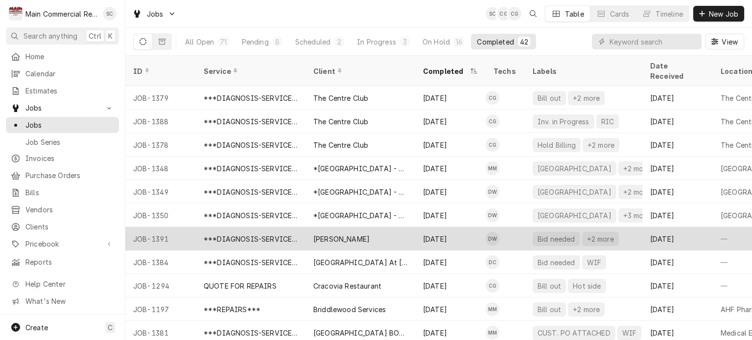
click at [333, 234] on div "[PERSON_NAME]" at bounding box center [341, 239] width 56 height 10
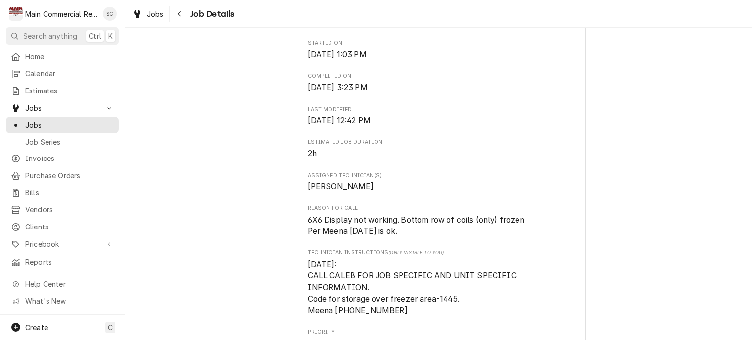
scroll to position [538, 0]
